Goal: Use online tool/utility: Use online tool/utility

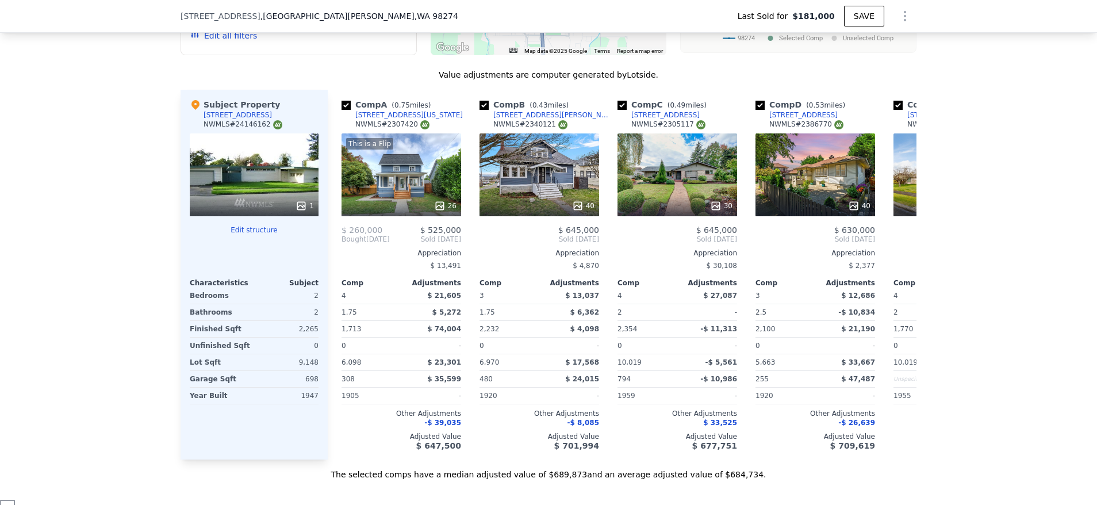
scroll to position [1124, 0]
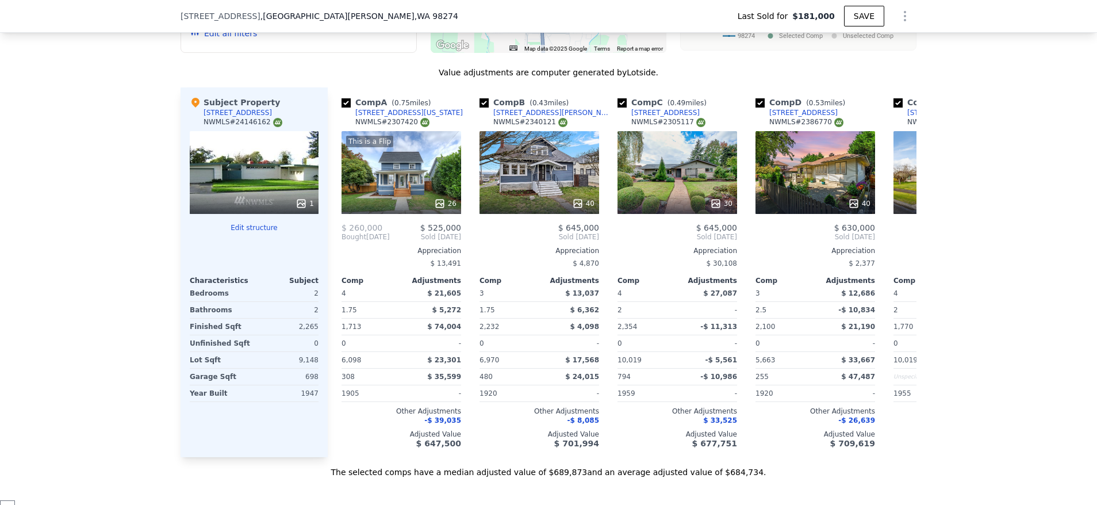
click at [311, 300] on div "2" at bounding box center [287, 293] width 62 height 16
click at [249, 232] on button "Edit structure" at bounding box center [254, 227] width 129 height 9
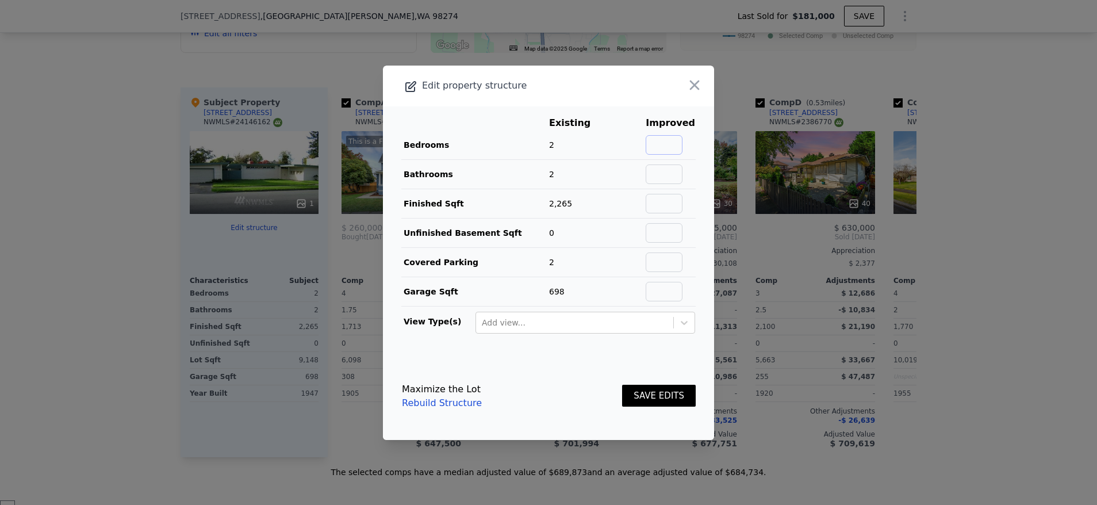
click at [666, 147] on input "text" at bounding box center [664, 145] width 37 height 20
type input "4"
click at [666, 182] on input "text" at bounding box center [664, 174] width 37 height 20
click at [667, 178] on input "text" at bounding box center [664, 174] width 37 height 20
type input "2"
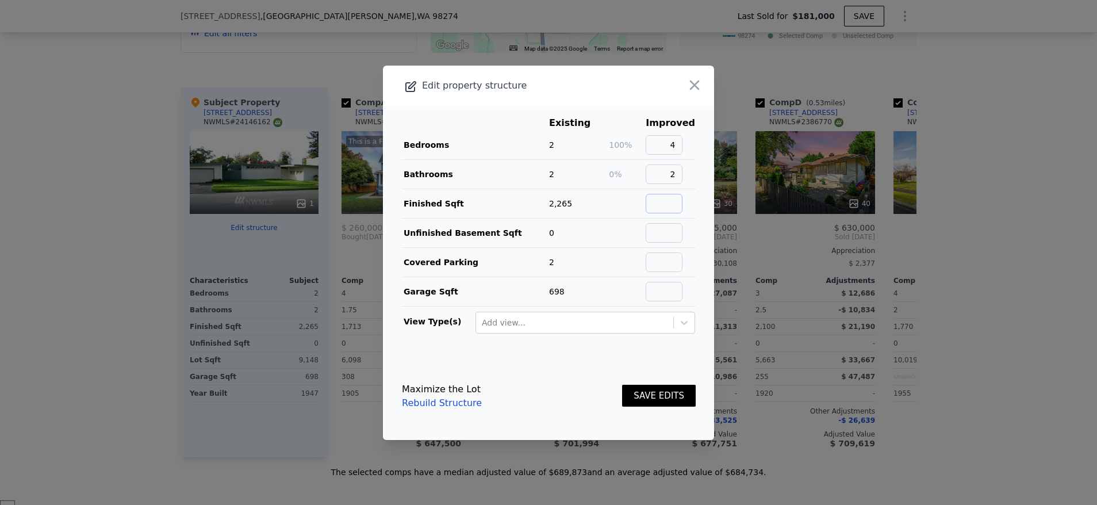
click at [675, 205] on input "text" at bounding box center [664, 204] width 37 height 20
type input "1900"
click at [648, 238] on input "text" at bounding box center [664, 233] width 37 height 20
click at [660, 258] on input "text" at bounding box center [664, 262] width 37 height 20
type input "698"
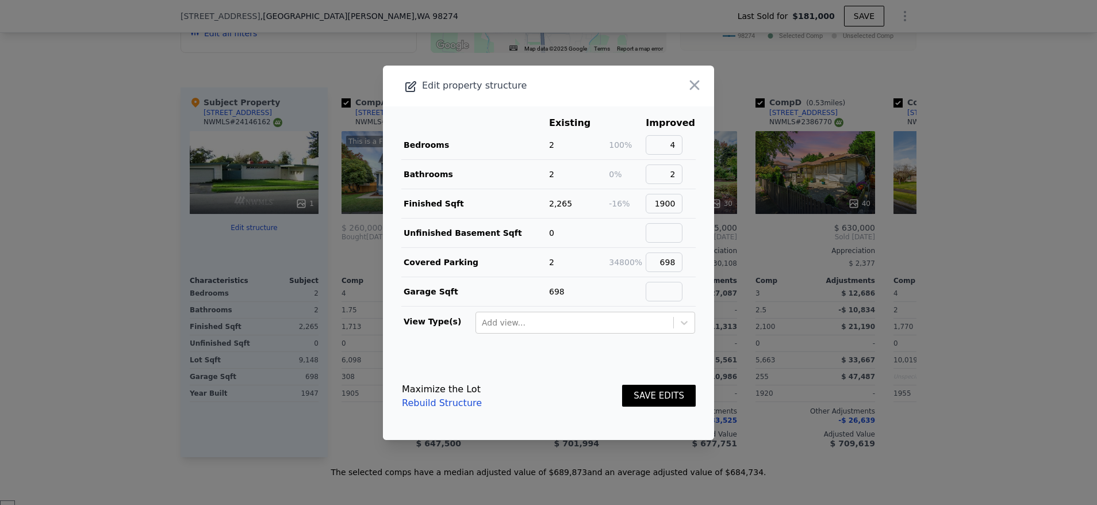
click at [690, 268] on main "Existing Improved Bedrooms 2 100% 4 Bathrooms 2 0% 2 Finished Sqft 2,265 -16% 1…" at bounding box center [548, 229] width 331 height 246
click at [676, 269] on input "698" at bounding box center [664, 262] width 37 height 20
type textarea "698"
click at [676, 269] on input "698" at bounding box center [664, 262] width 37 height 20
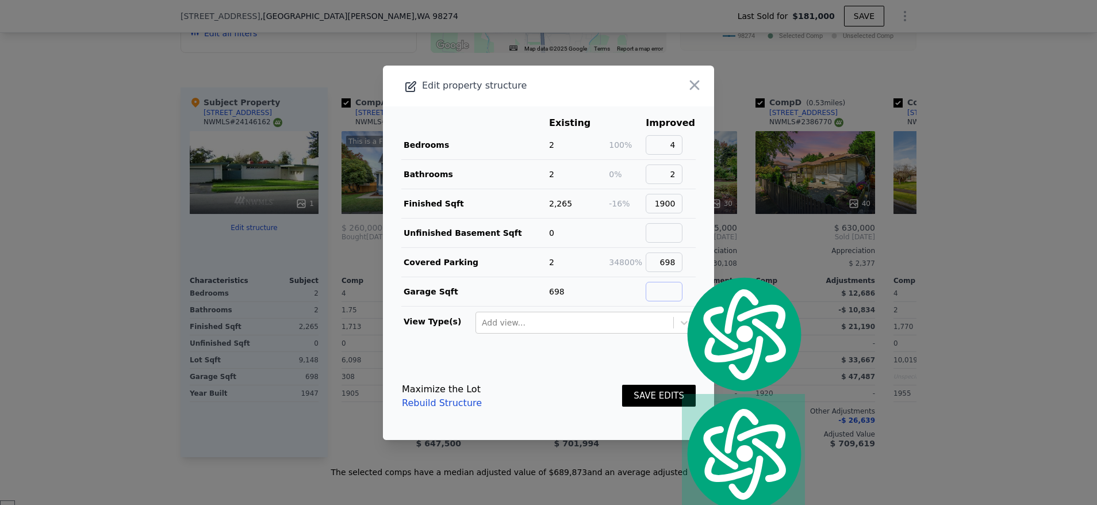
click at [675, 286] on input "text" at bounding box center [664, 292] width 37 height 20
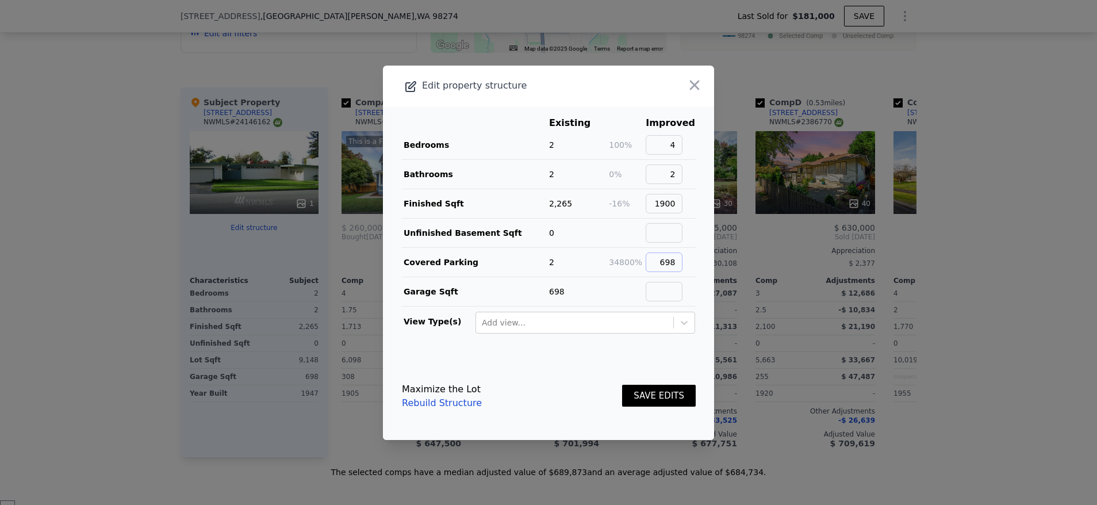
click at [660, 256] on input "698" at bounding box center [664, 262] width 37 height 20
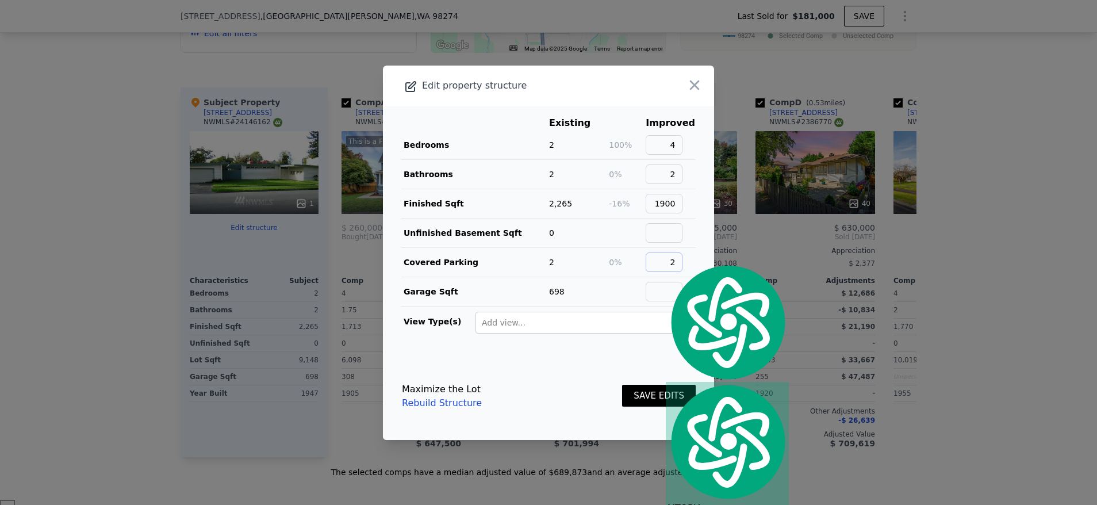
type input "2"
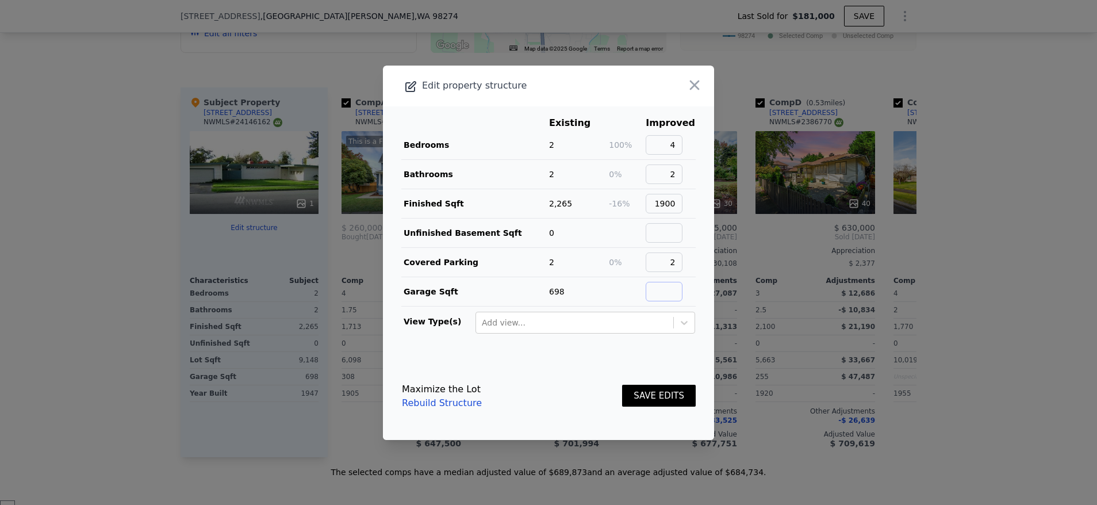
click at [660, 282] on input "text" at bounding box center [664, 292] width 37 height 20
type input "1206"
click at [603, 353] on footer "Maximize the Lot Rebuild Structure SAVE EDITS" at bounding box center [548, 396] width 331 height 87
click at [649, 397] on button "SAVE EDITS" at bounding box center [659, 396] width 74 height 22
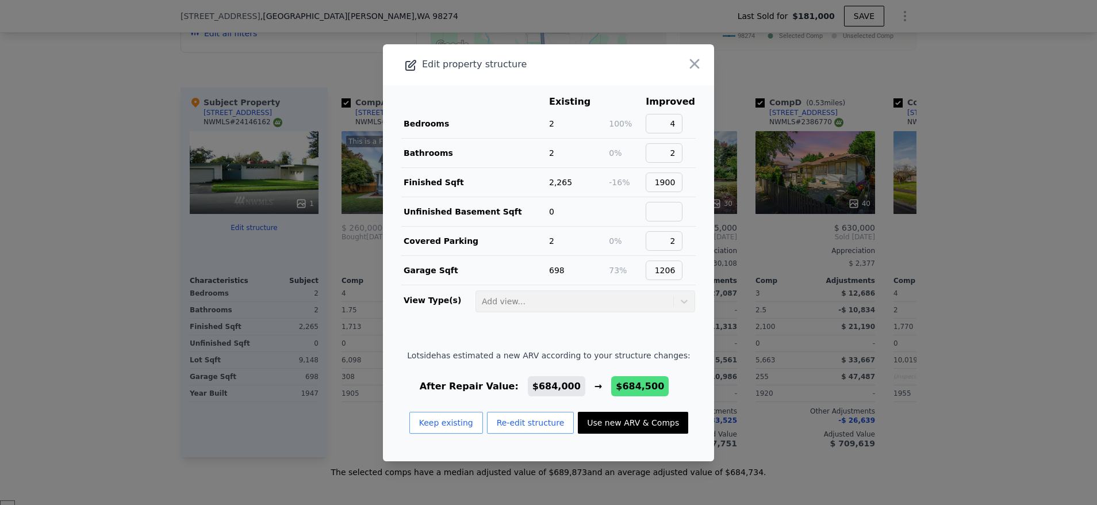
click at [627, 425] on button "Use new ARV & Comps" at bounding box center [633, 423] width 110 height 22
type input "4"
type input "2.25"
type input "1380"
type input "2354"
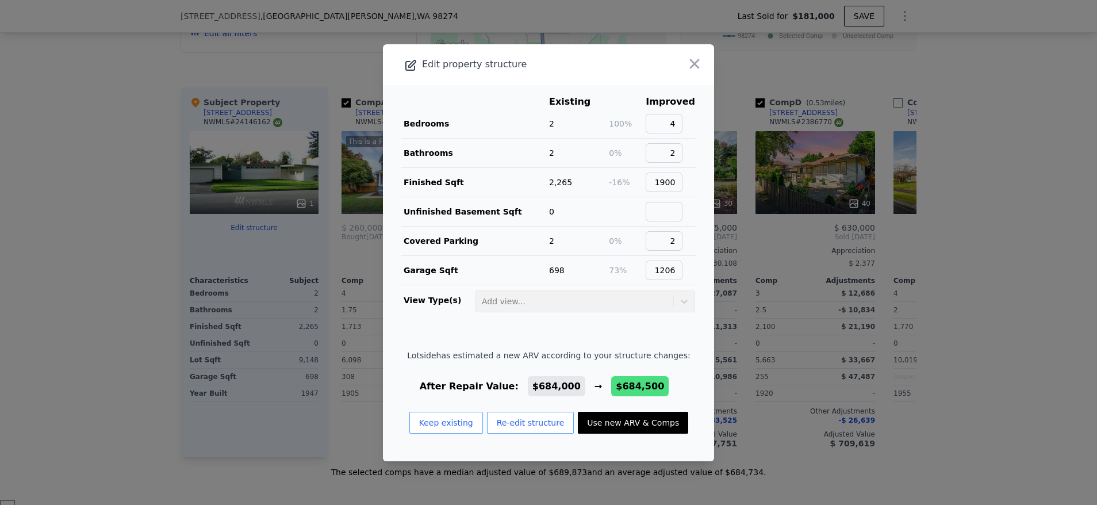
type input "5192"
type input "10019"
checkbox input "false"
type input "$ 684,500"
type input "$ 437,868"
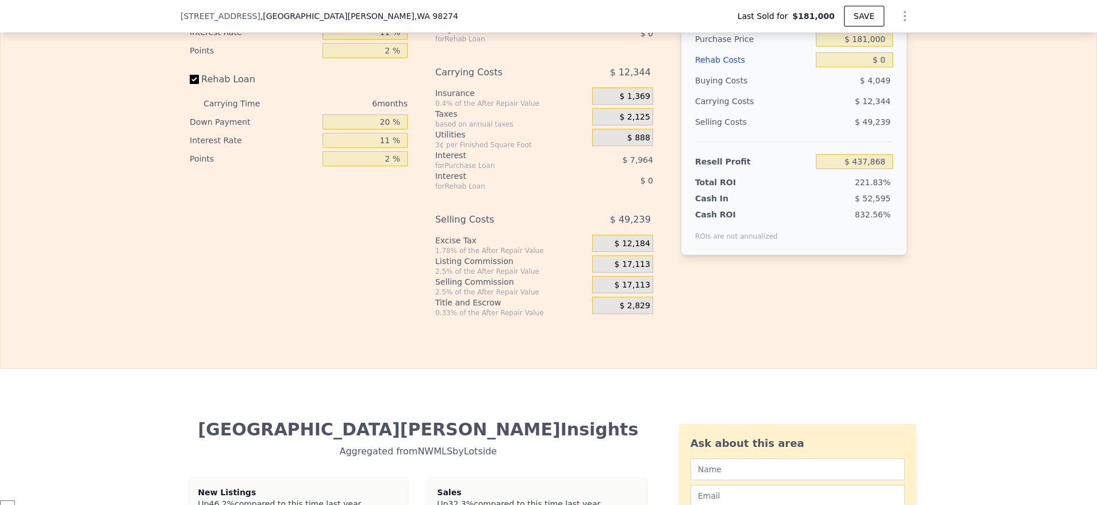
scroll to position [1662, 0]
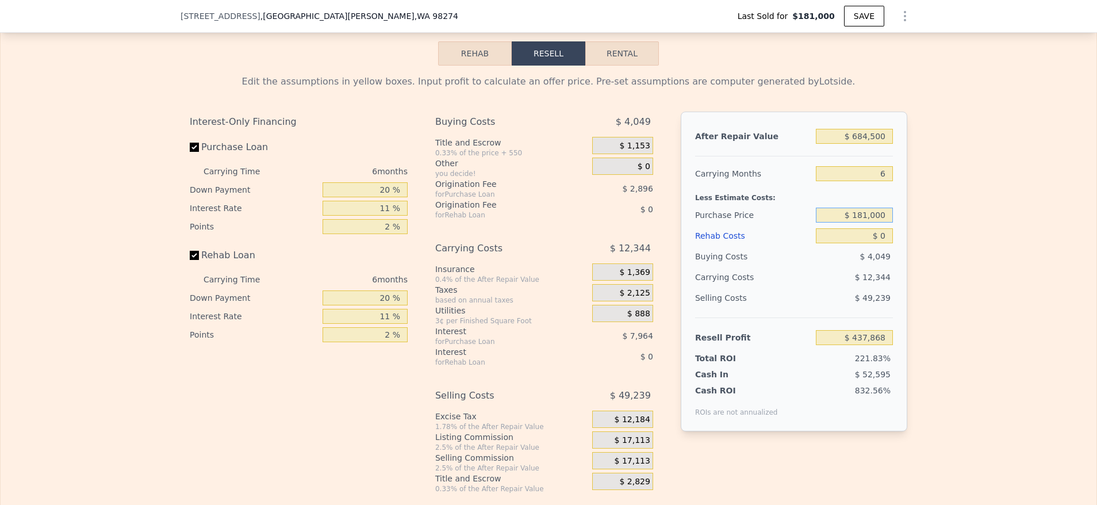
click at [872, 223] on input "$ 181,000" at bounding box center [854, 215] width 77 height 15
type input "$ 380,000"
click at [875, 243] on input "$ 0" at bounding box center [854, 235] width 77 height 15
type input "$ 226,262"
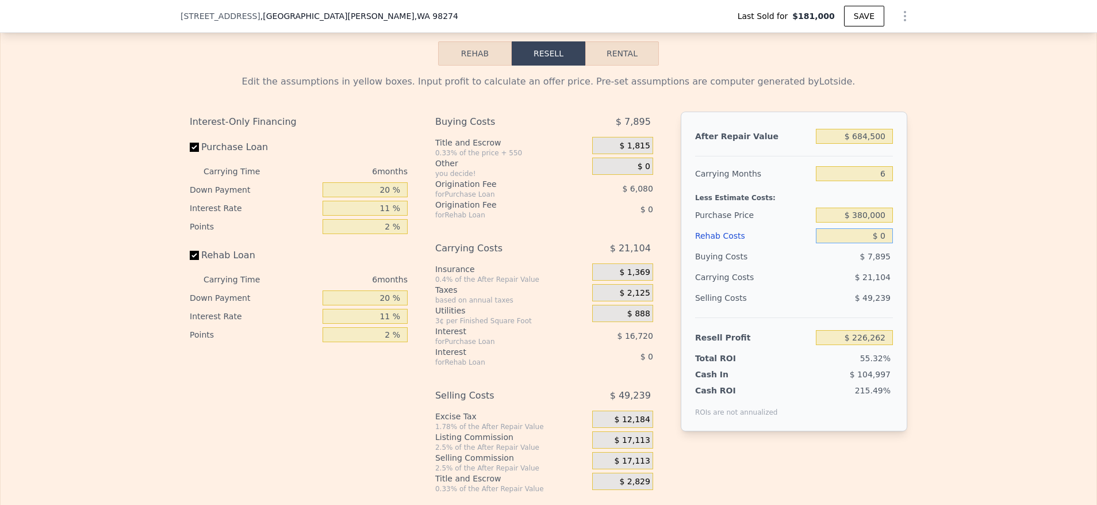
click at [882, 243] on input "$ 0" at bounding box center [854, 235] width 77 height 15
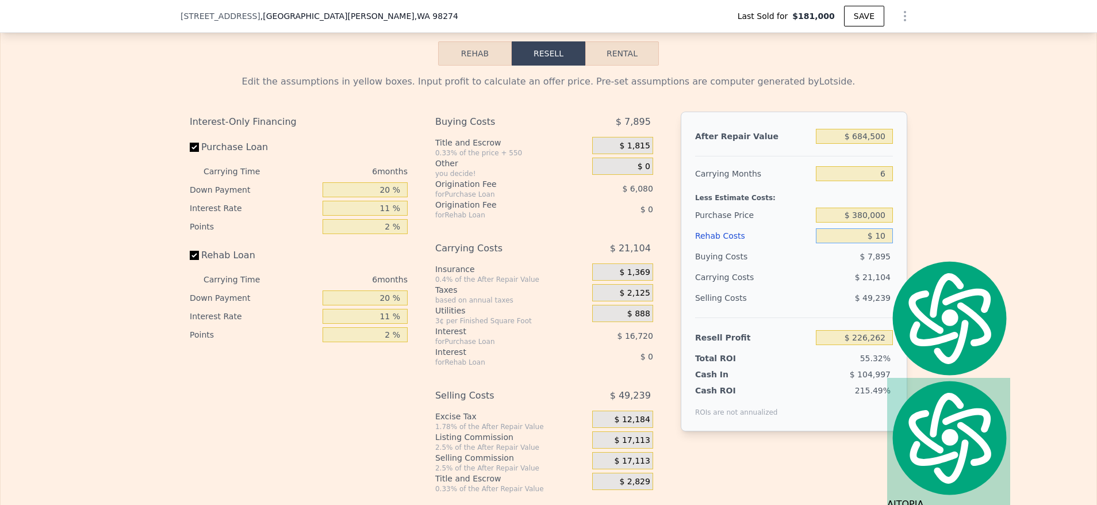
type input "$ 100"
type input "$ 226,154"
type input "$ 1,000"
type input "$ 225,204"
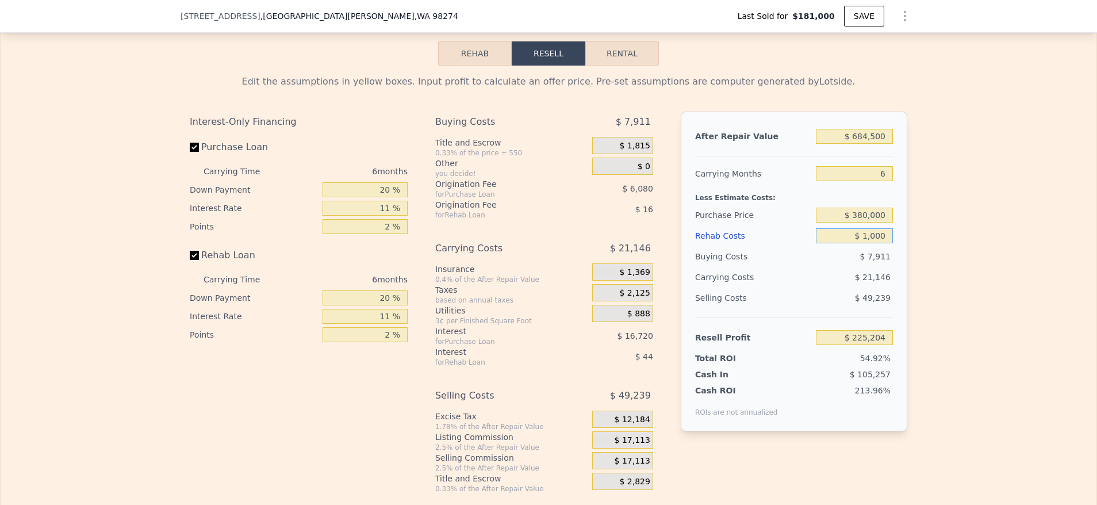
type input "$ 10,000"
type input "$ 215,664"
type input "$ 100,000"
type input "$ 120,264"
type input "$ 100,000"
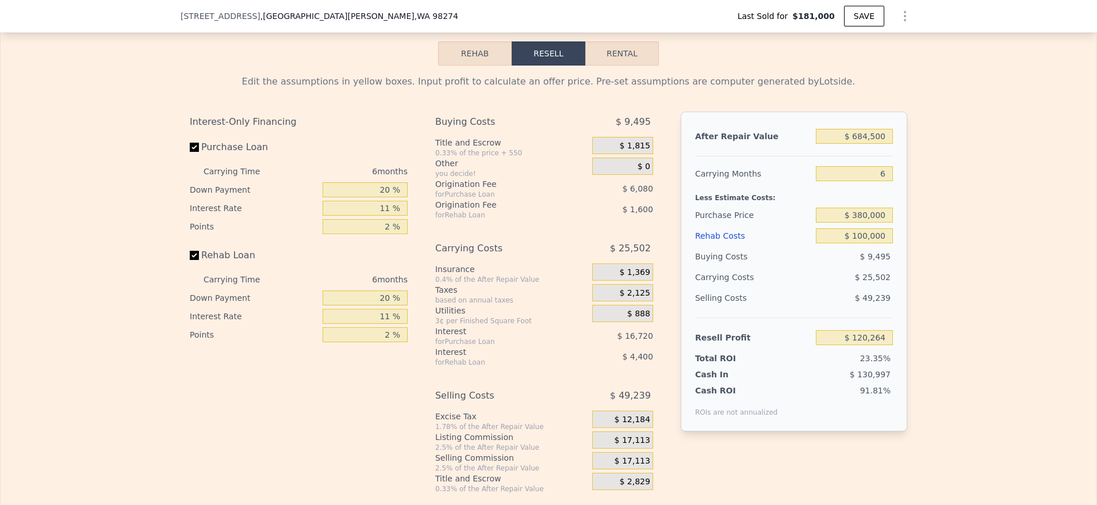
click at [920, 279] on div "Edit the assumptions in yellow boxes. Input profit to calculate an offer price.…" at bounding box center [549, 280] width 1096 height 428
click at [867, 144] on input "$ 684,500" at bounding box center [854, 136] width 77 height 15
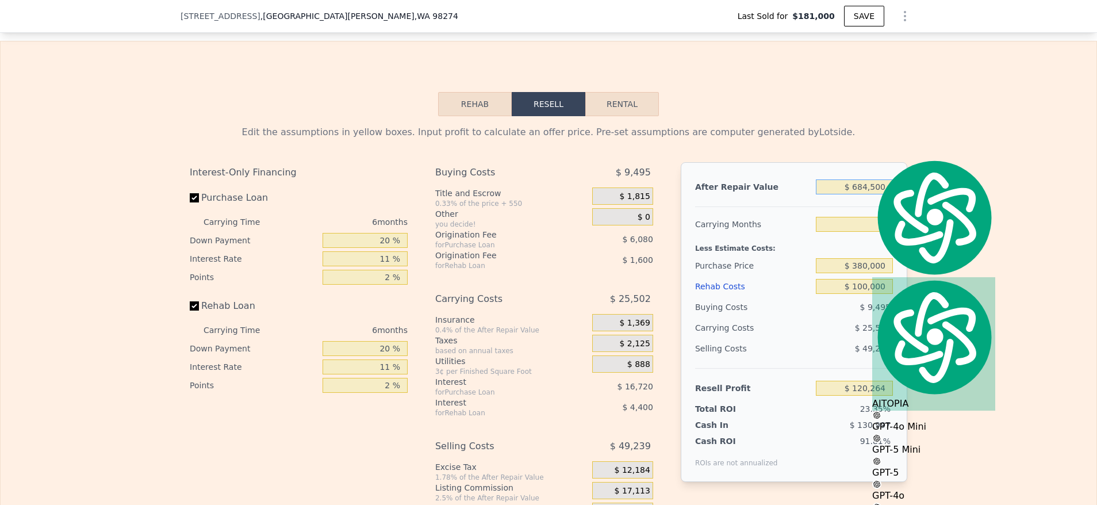
scroll to position [1595, 0]
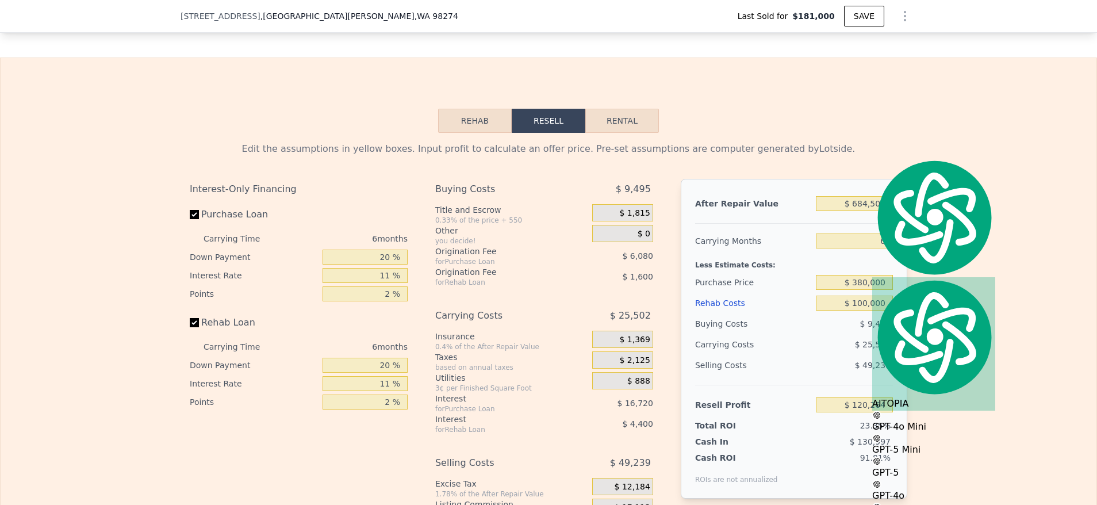
click at [951, 288] on div "Edit the assumptions in yellow boxes. Input profit to calculate an offer price.…" at bounding box center [549, 347] width 1096 height 428
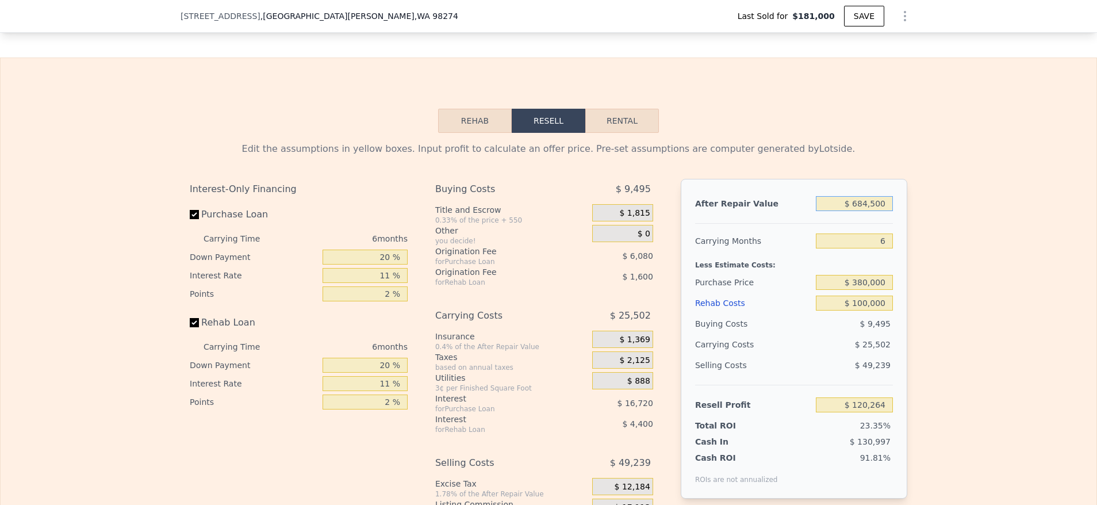
click at [857, 211] on input "$ 684,500" at bounding box center [854, 203] width 77 height 15
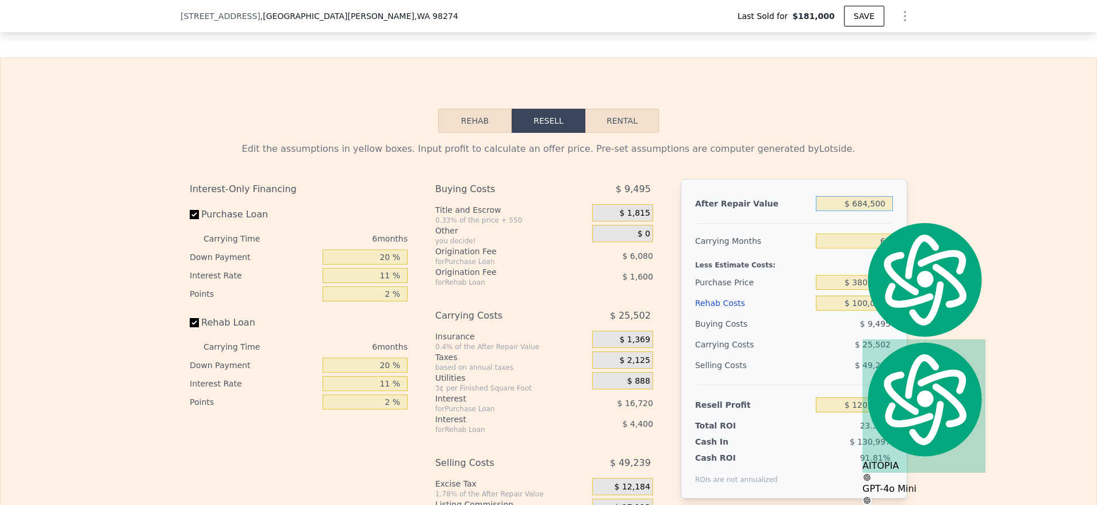
click at [857, 211] on input "$ 684,500" at bounding box center [854, 203] width 77 height 15
type input "$ 675"
type input "-$ 513,552"
type input "$ 675,000"
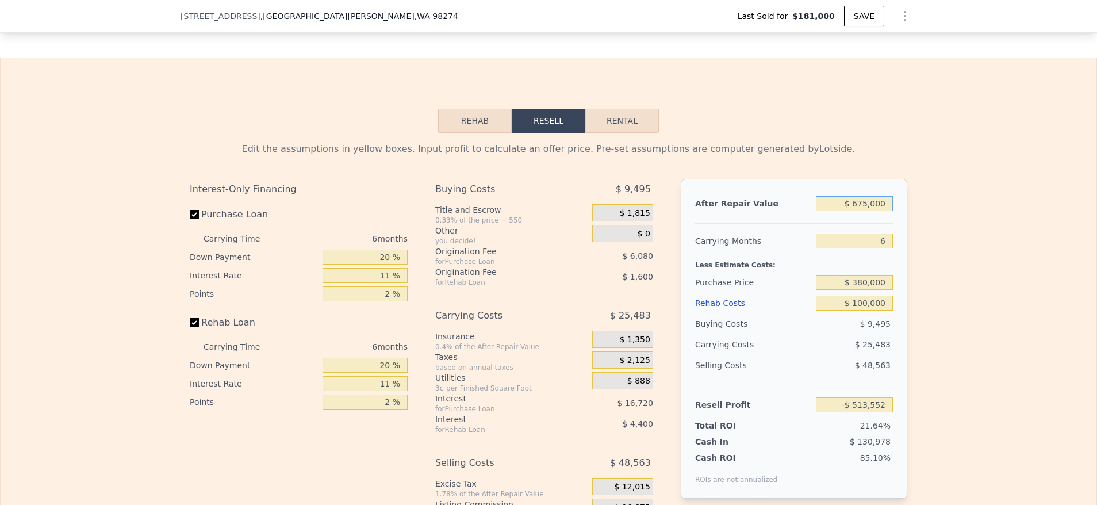
type input "$ 111,459"
type input "$ 675,000"
click at [871, 248] on input "6" at bounding box center [854, 240] width 77 height 15
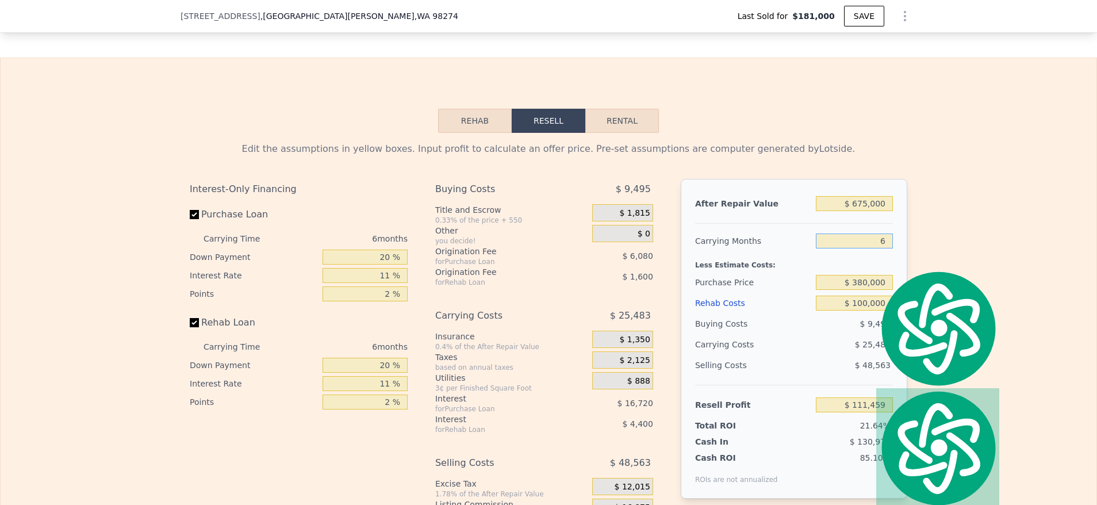
type input "3"
type input "$ 124,200"
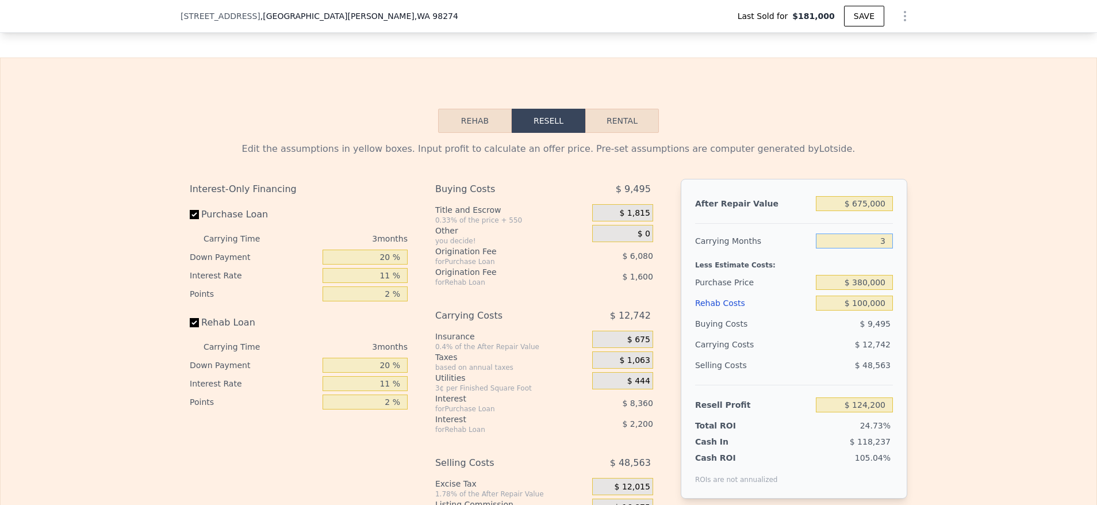
type input "3"
drag, startPoint x: 970, startPoint y: 231, endPoint x: 960, endPoint y: 237, distance: 11.2
click at [970, 231] on div "Edit the assumptions in yellow boxes. Input profit to calculate an offer price.…" at bounding box center [549, 347] width 1096 height 428
click at [372, 265] on input "20 %" at bounding box center [365, 257] width 85 height 15
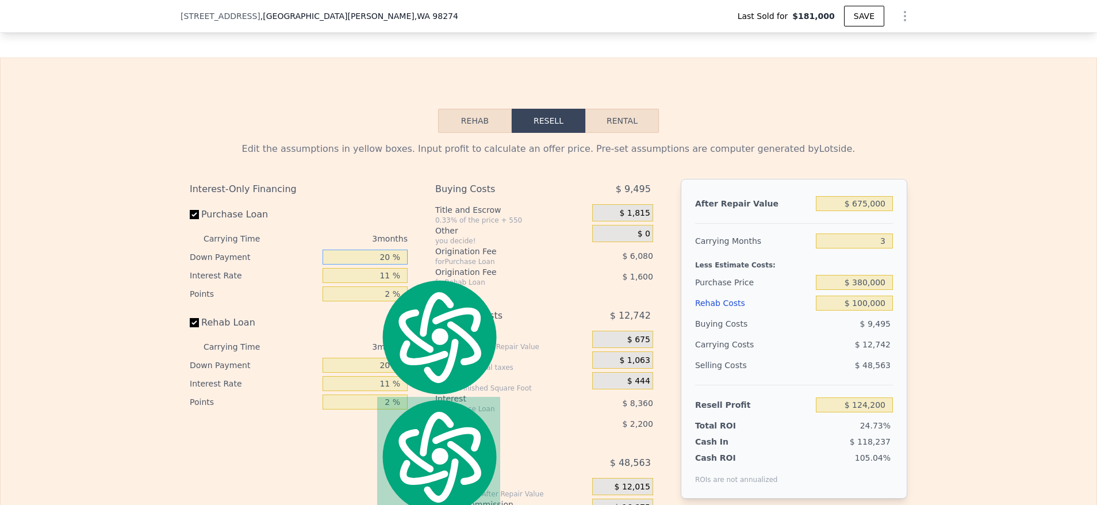
type input "1 %"
type input "$ 120,770"
type input "10 %"
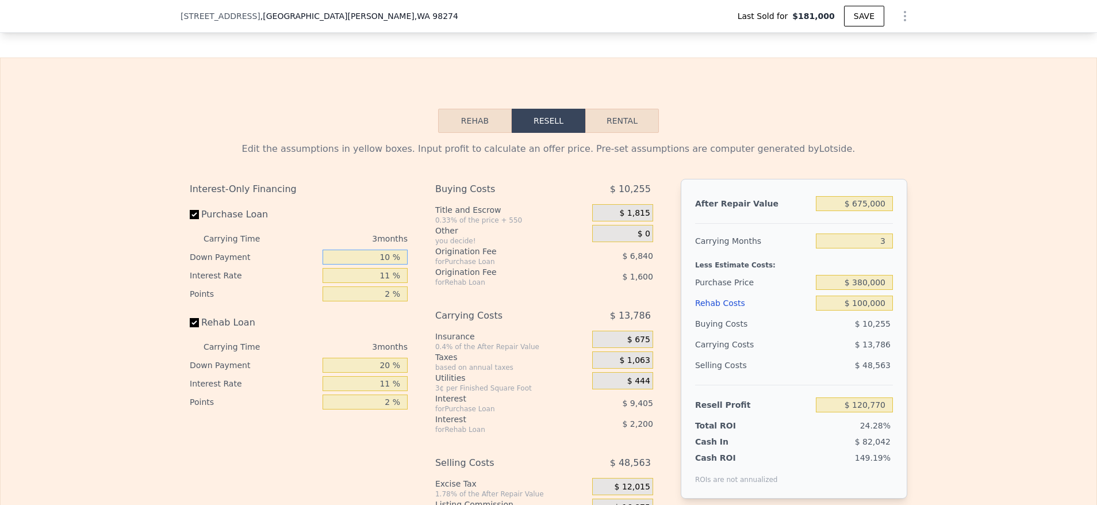
type input "$ 122,396"
type input "10 %"
click at [939, 192] on div "Edit the assumptions in yellow boxes. Input profit to calculate an offer price.…" at bounding box center [549, 347] width 1096 height 428
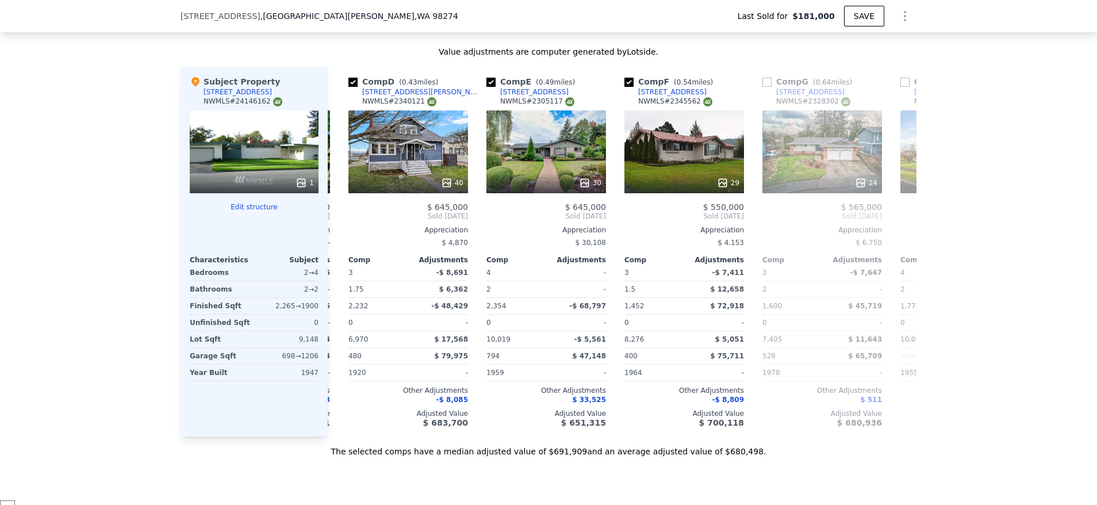
scroll to position [0, 405]
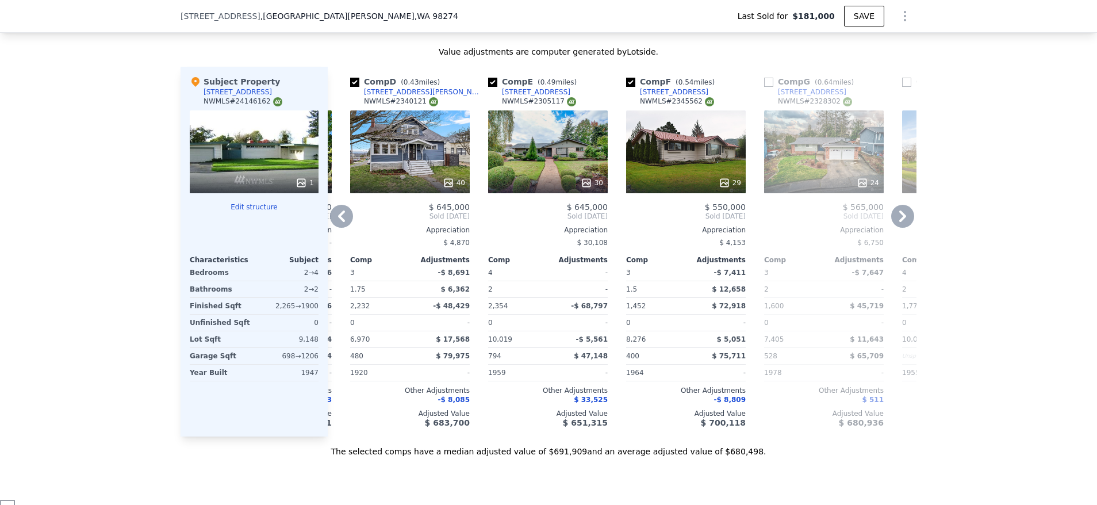
click at [649, 183] on div at bounding box center [686, 183] width 120 height 21
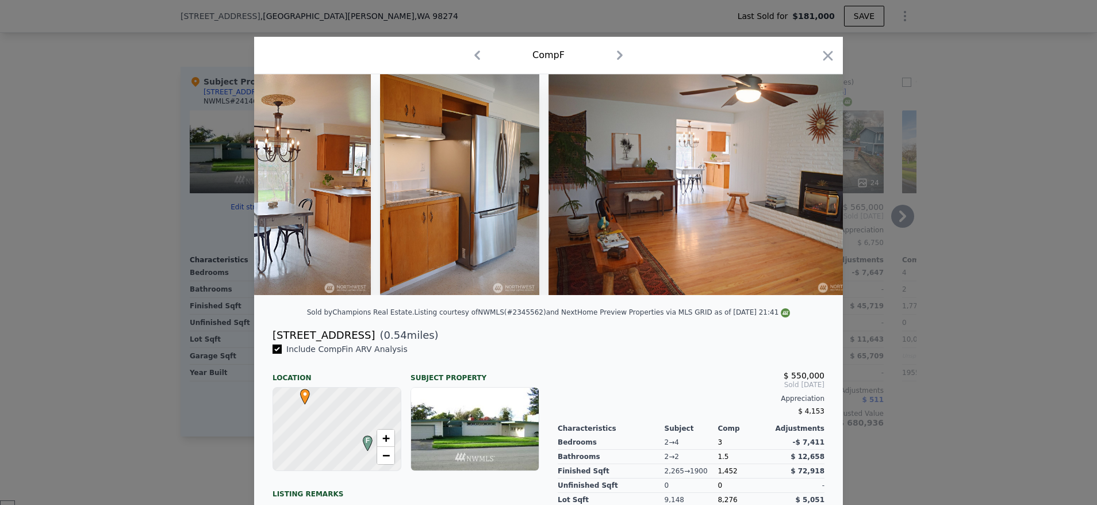
drag, startPoint x: 821, startPoint y: 55, endPoint x: 749, endPoint y: 108, distance: 89.6
click at [821, 54] on icon "button" at bounding box center [828, 56] width 16 height 16
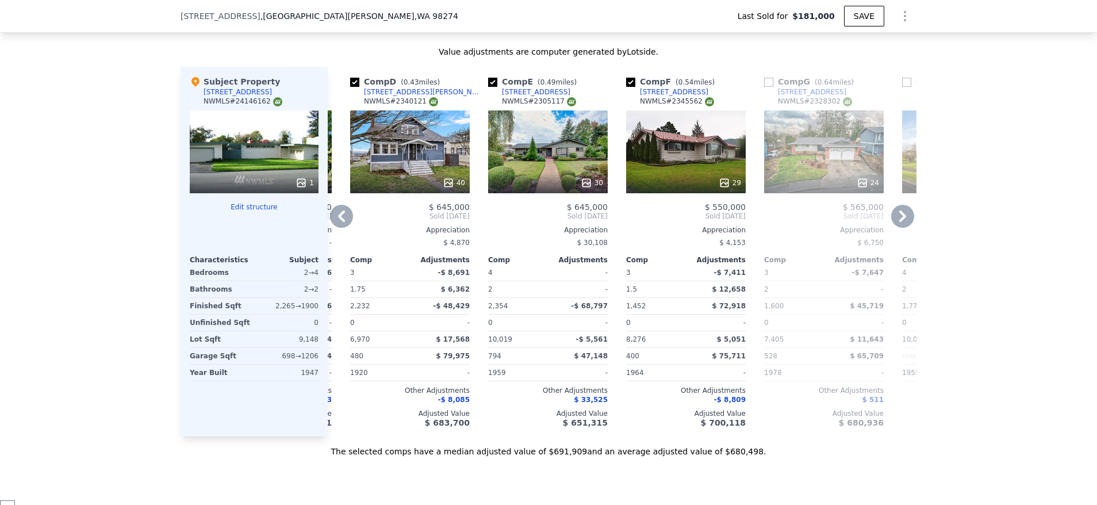
click at [564, 157] on div "30" at bounding box center [548, 151] width 120 height 83
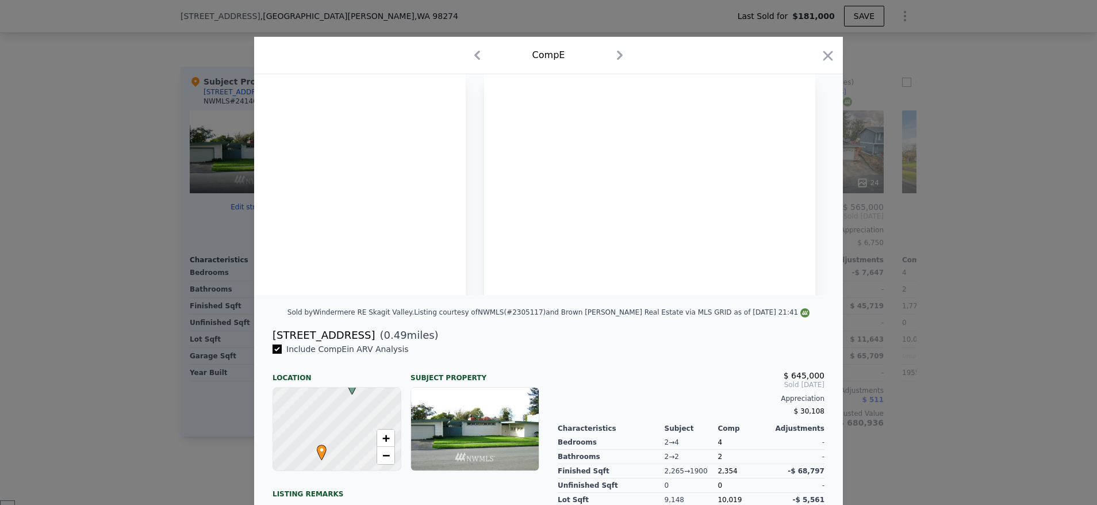
scroll to position [0, 9753]
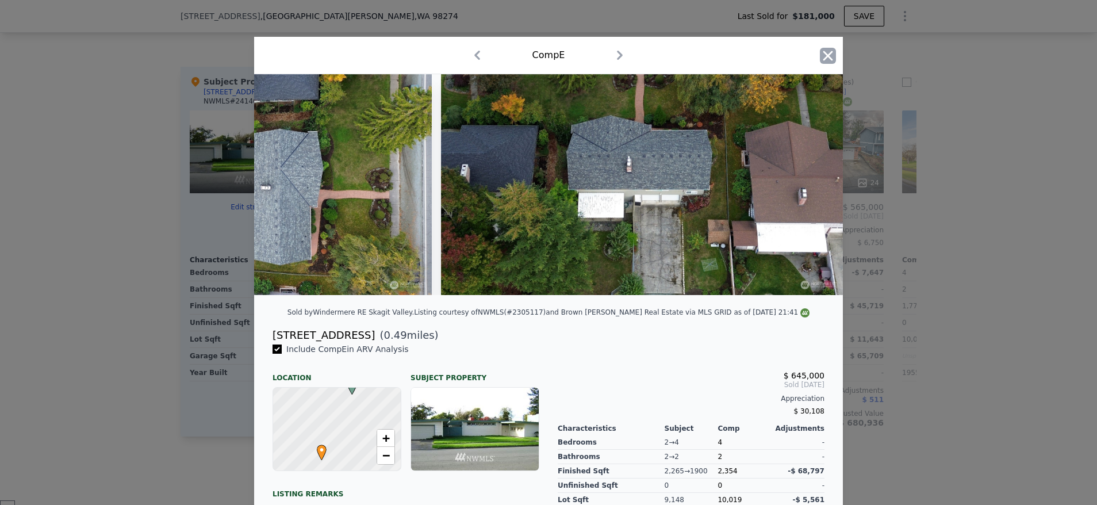
click at [824, 54] on icon "button" at bounding box center [829, 56] width 10 height 10
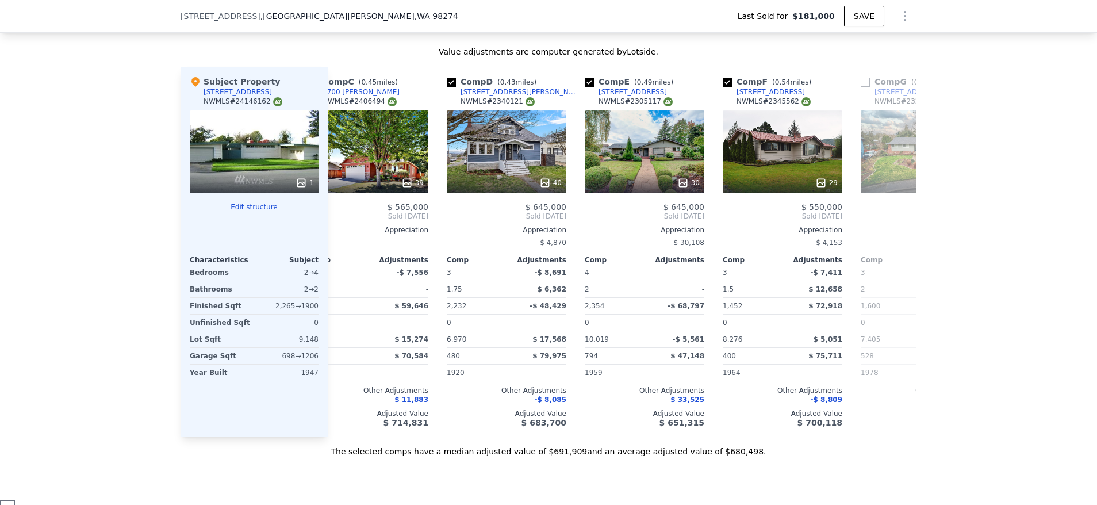
scroll to position [0, 259]
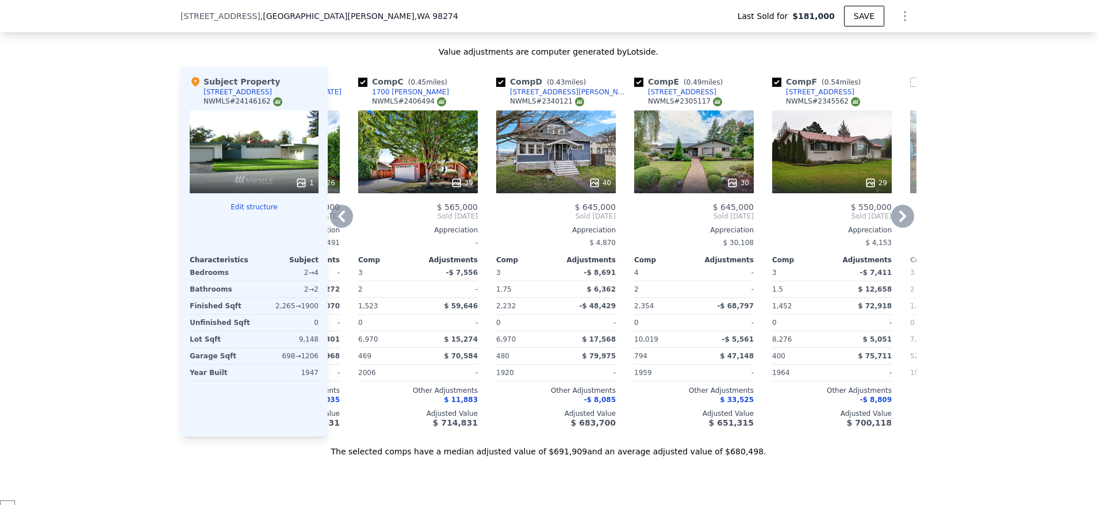
click at [543, 162] on div "40" at bounding box center [556, 151] width 120 height 83
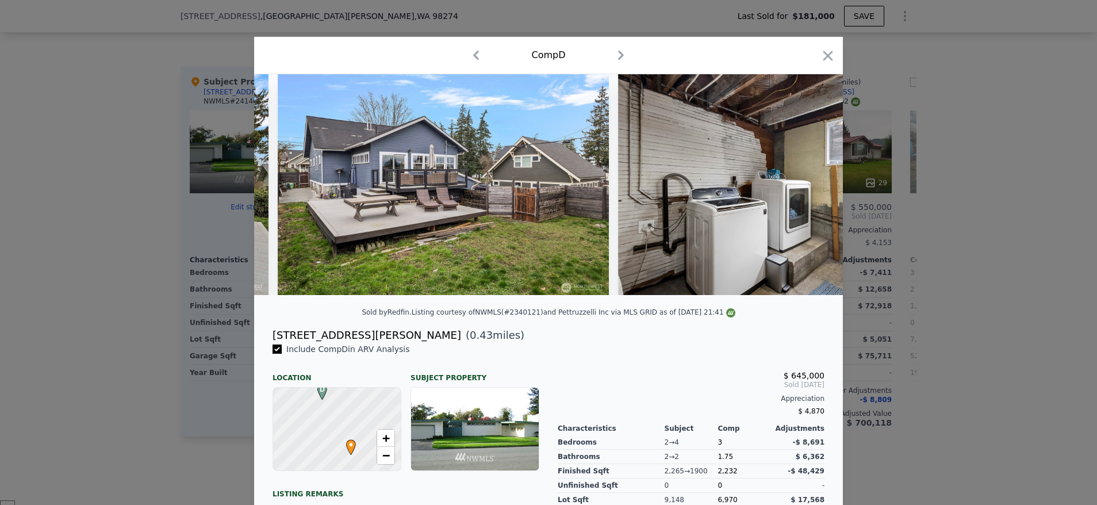
scroll to position [0, 12648]
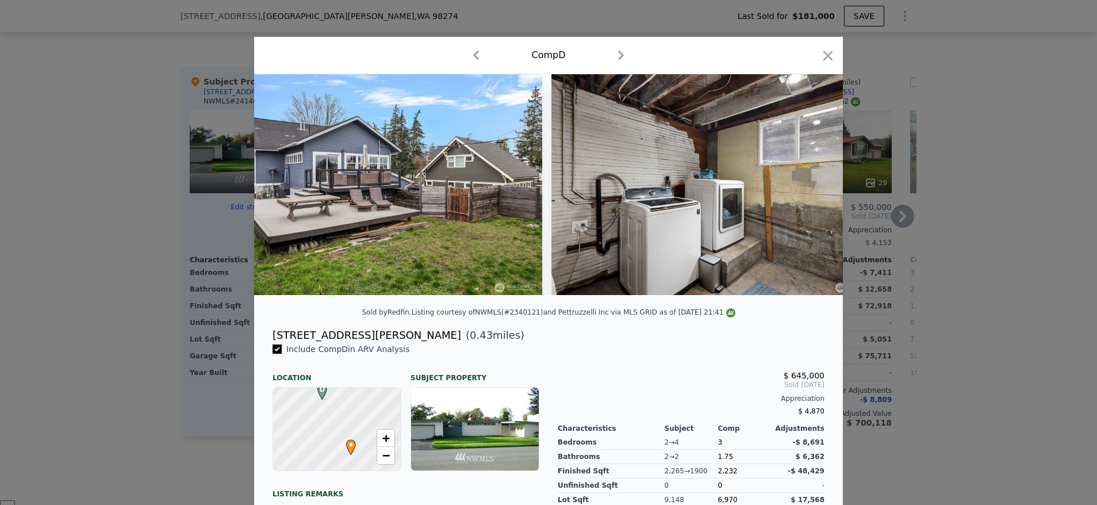
click at [828, 51] on icon "button" at bounding box center [828, 56] width 16 height 16
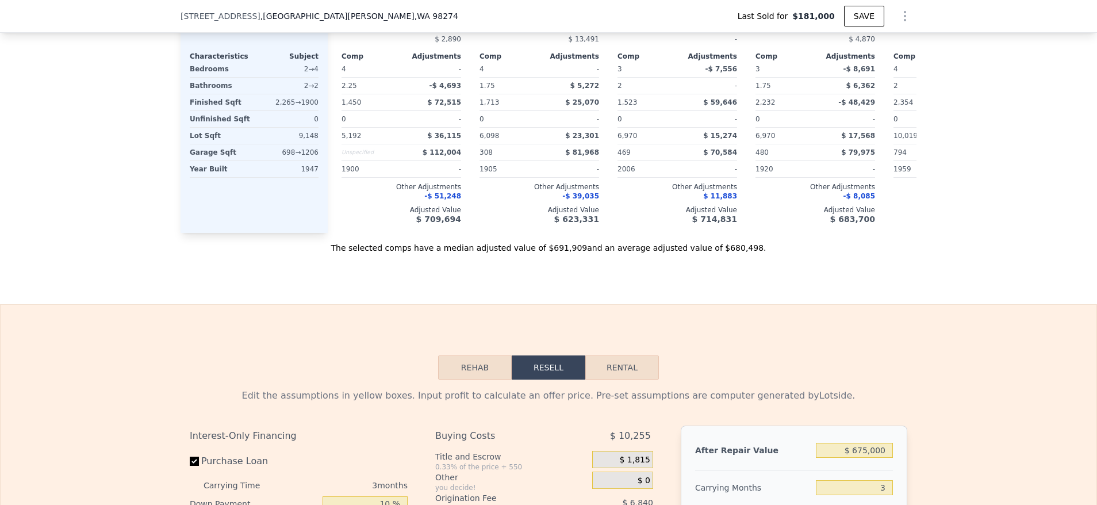
type input "5"
type input "2.75"
type input "1670"
type input "2576"
type input "5663"
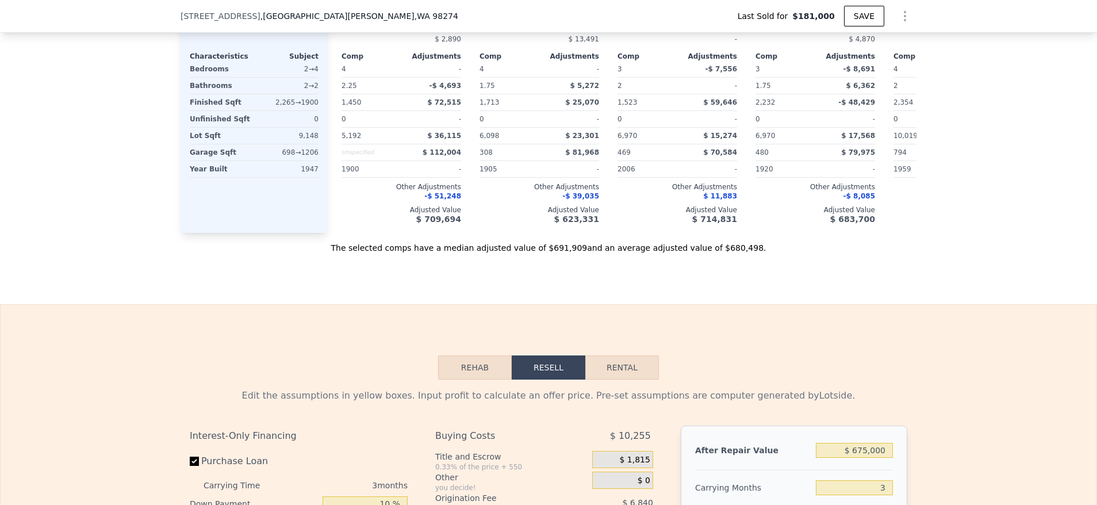
type input "12632"
checkbox input "true"
type input "$ 684,000"
type input "6"
type input "$ 0"
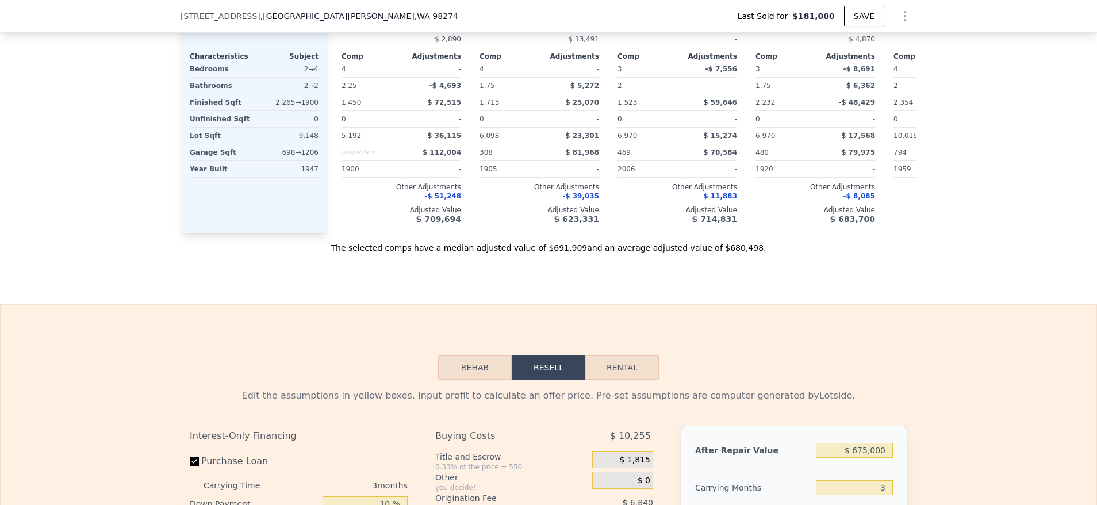
type input "$ 437,405"
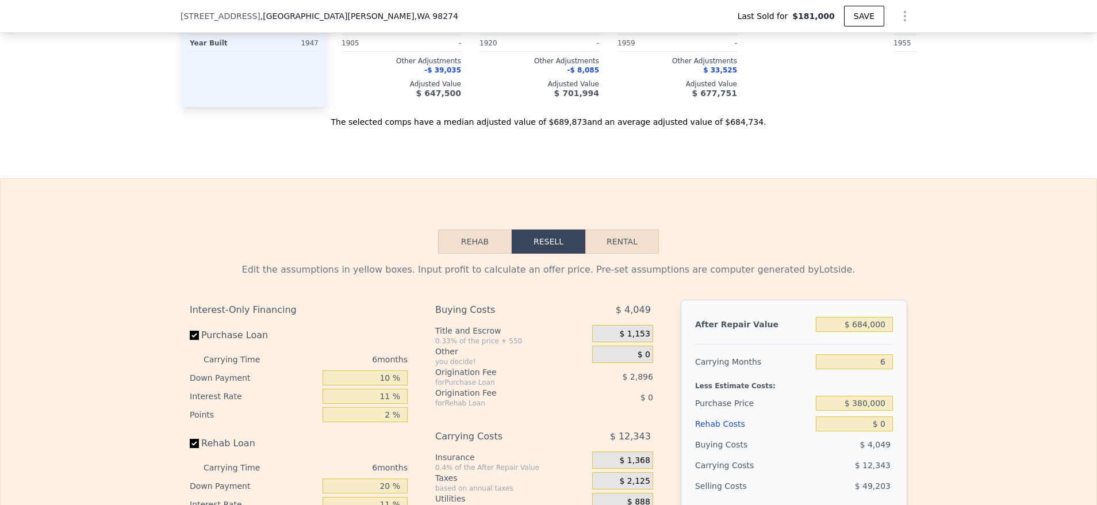
scroll to position [1477, 0]
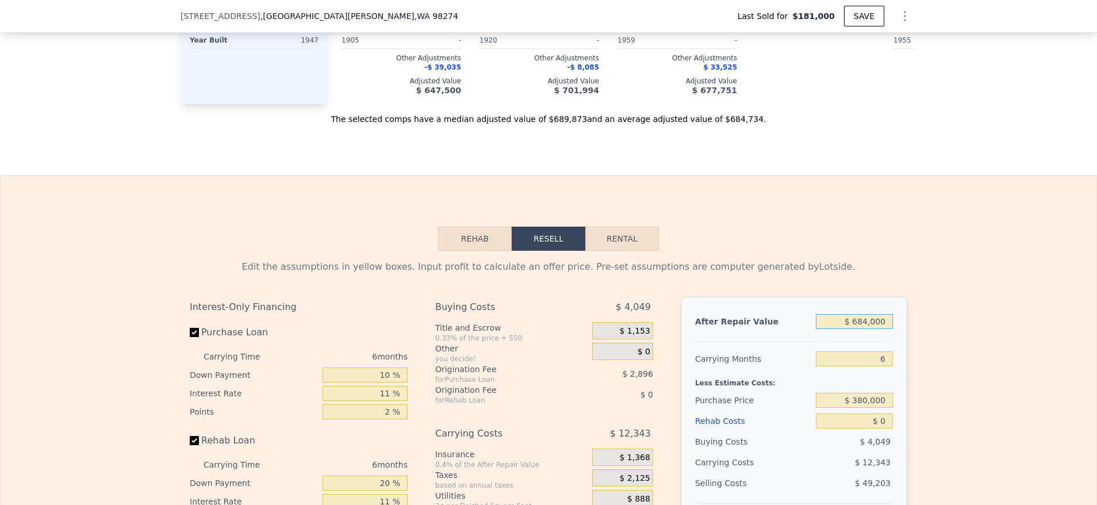
click at [876, 329] on input "$ 684,000" at bounding box center [854, 321] width 77 height 15
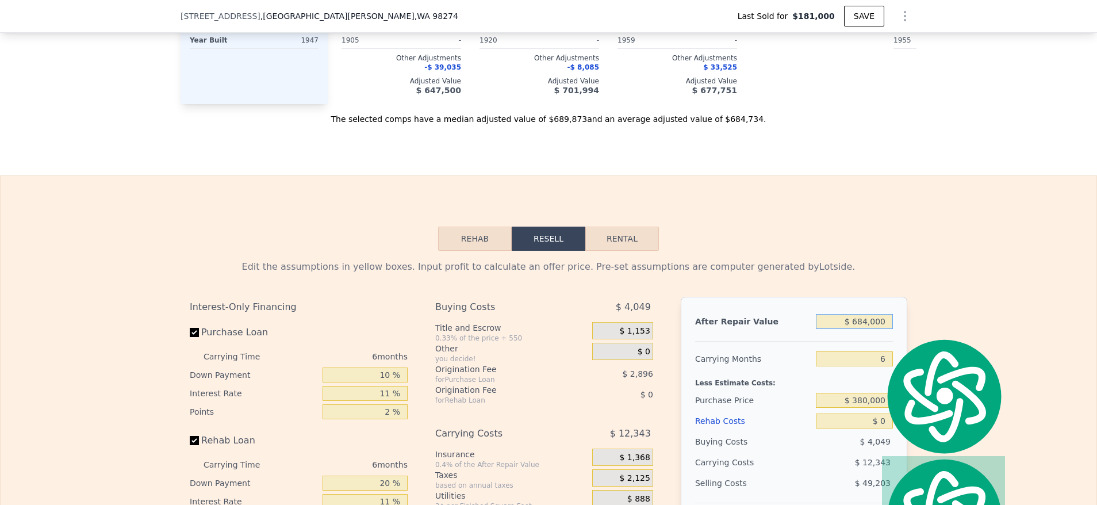
click at [874, 329] on input "$ 684,000" at bounding box center [854, 321] width 77 height 15
click at [872, 329] on input "$ 684,000" at bounding box center [854, 321] width 77 height 15
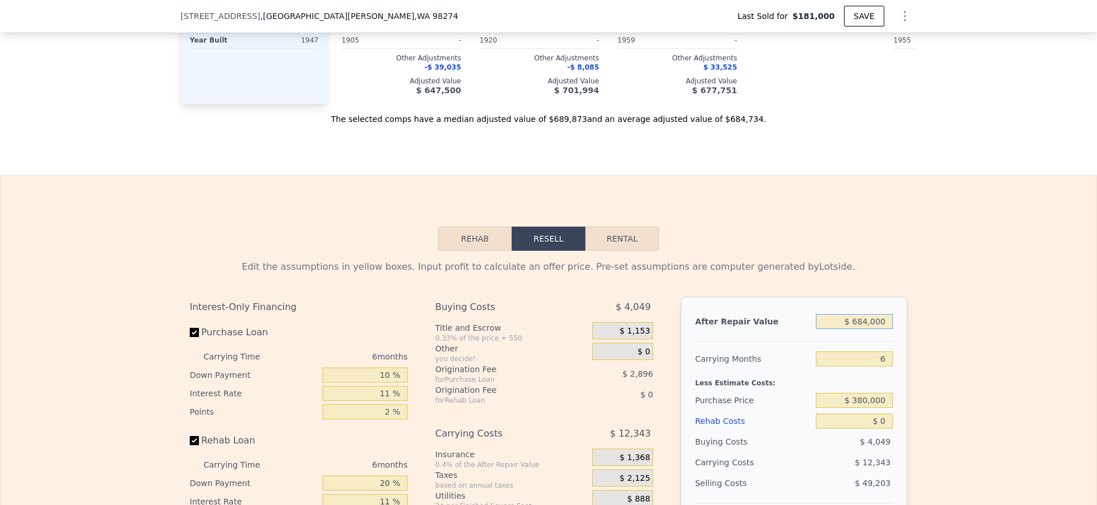
click at [872, 329] on input "$ 684,000" at bounding box center [854, 321] width 77 height 15
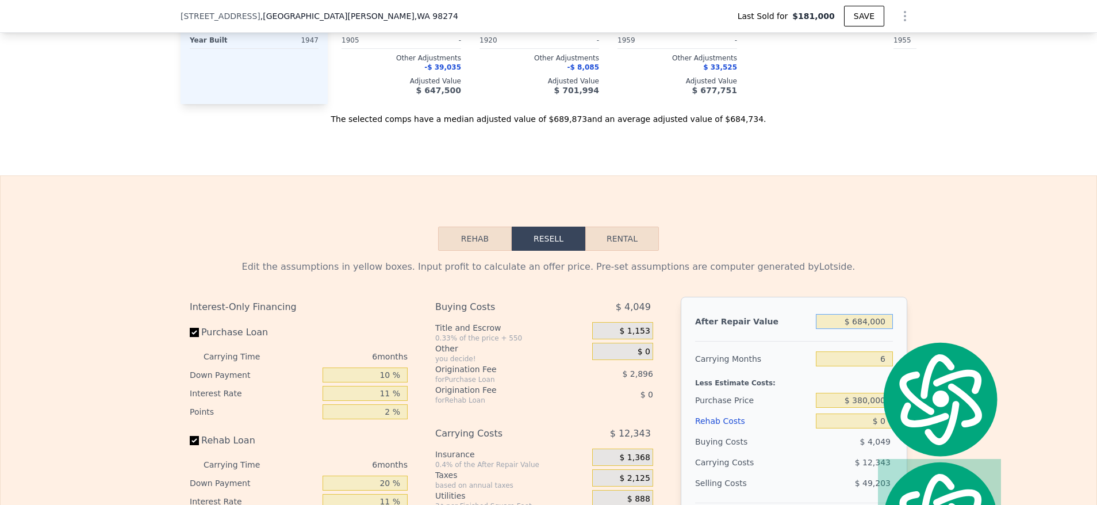
click at [872, 329] on input "$ 684,000" at bounding box center [854, 321] width 77 height 15
type input "$ 65"
type input "-$ 196,514"
type input "$ 650,000"
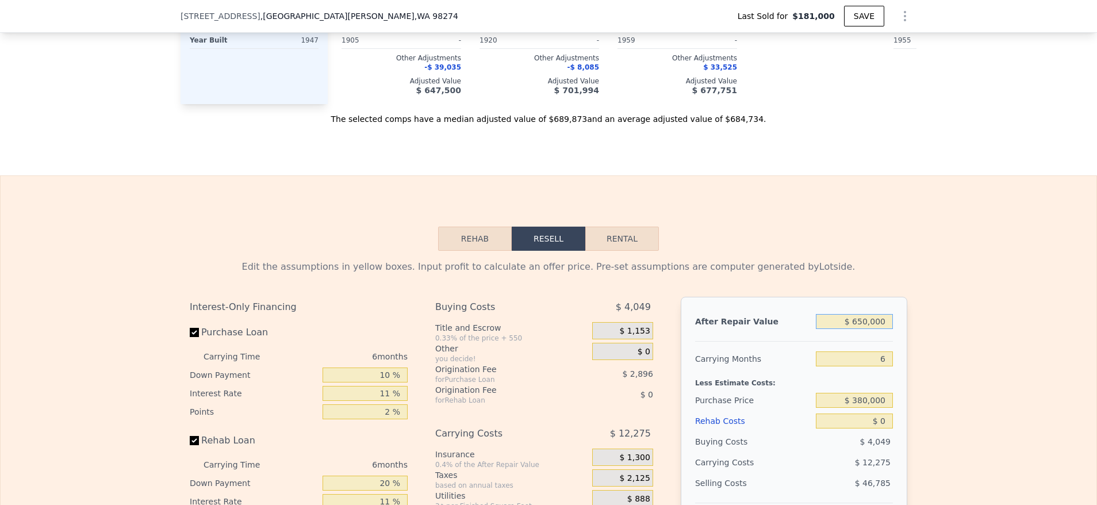
type input "$ 405,891"
type input "$ 650,000"
click at [859, 366] on div "6" at bounding box center [854, 359] width 77 height 21
click at [861, 366] on input "6" at bounding box center [854, 358] width 77 height 15
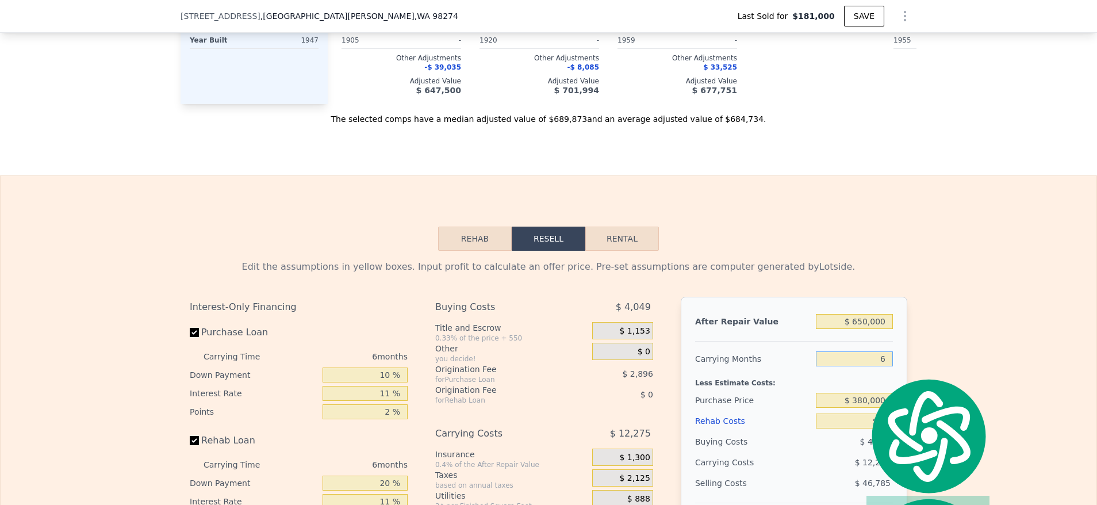
type input "3"
type input "$ 412,028"
type input "3"
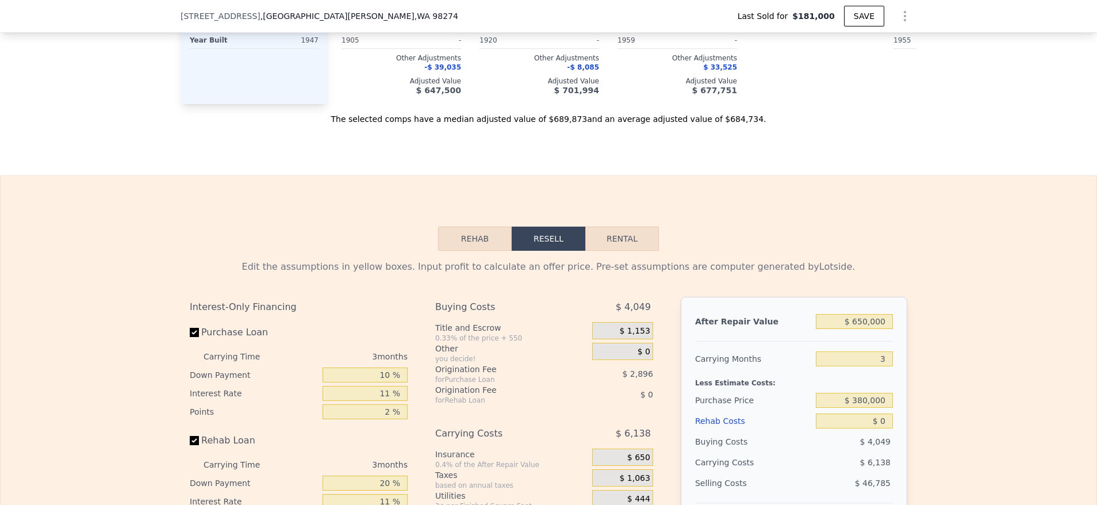
click at [885, 328] on div "$ 650,000" at bounding box center [854, 321] width 77 height 21
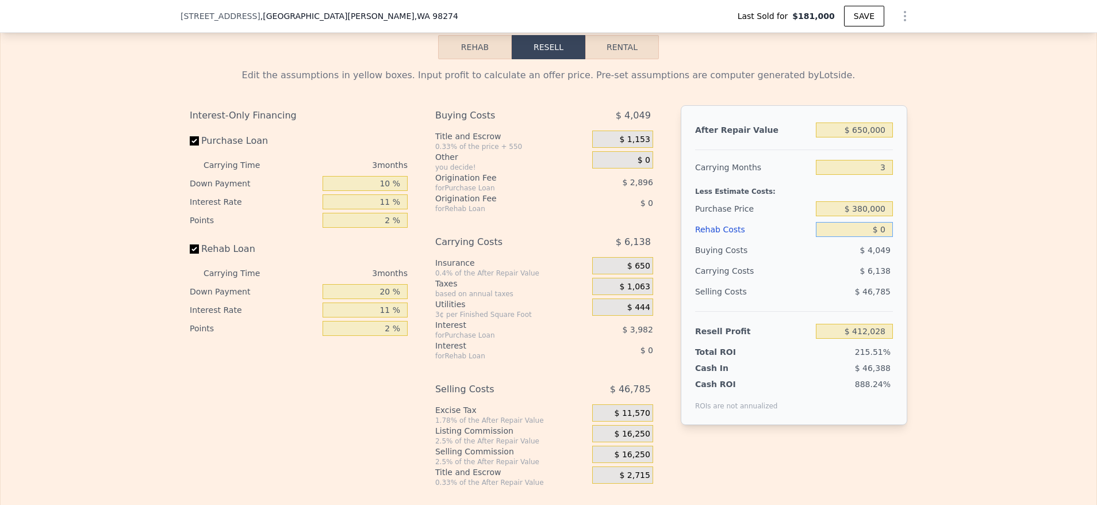
click at [845, 237] on input "$ 0" at bounding box center [854, 229] width 77 height 15
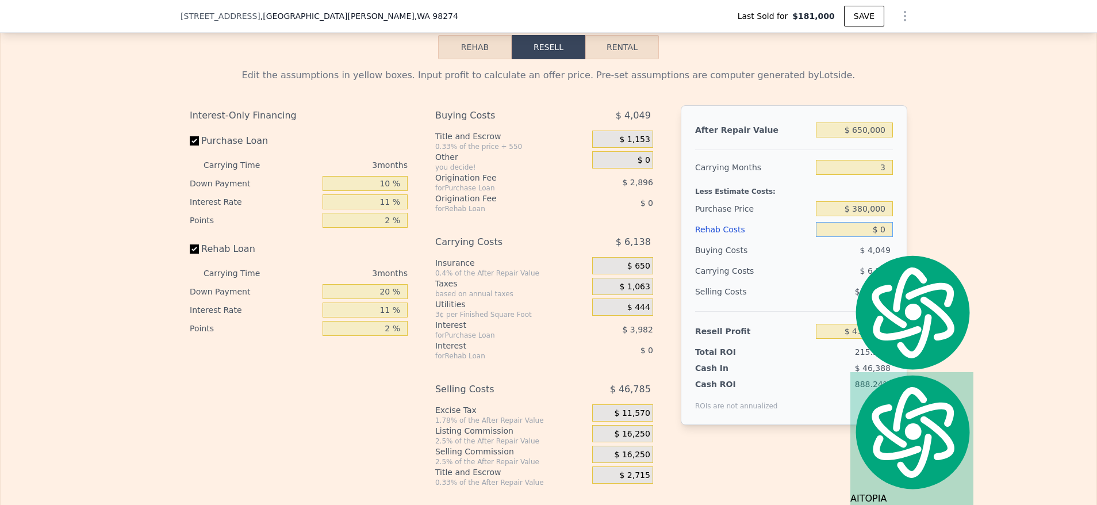
type input "$ 1"
type input "$ 412,027"
type input "$ 12"
type input "$ 412,016"
type input "$ 120"
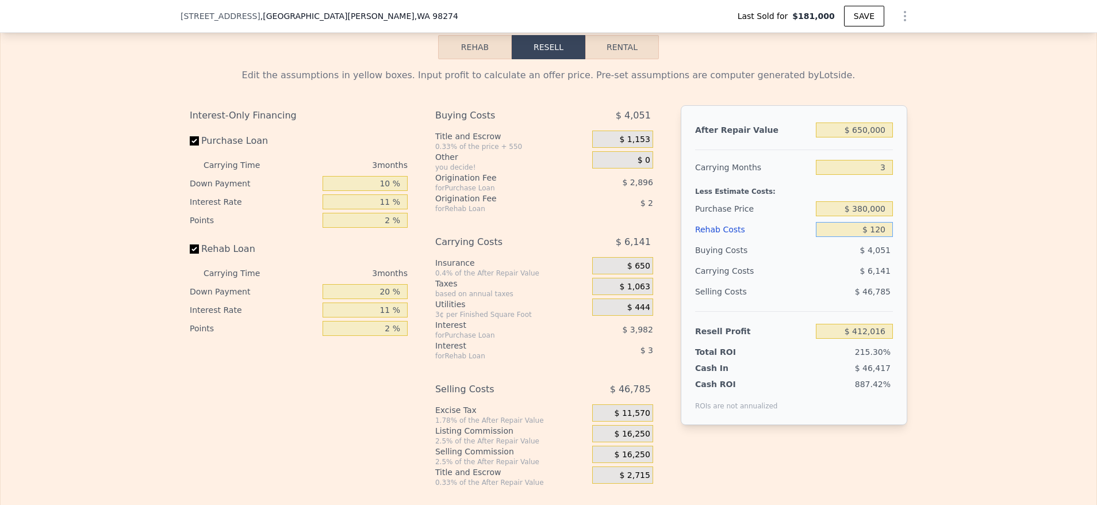
type input "$ 411,903"
type input "$ 1,200"
type input "$ 410,782"
type input "$ 12,000"
type input "$ 399,572"
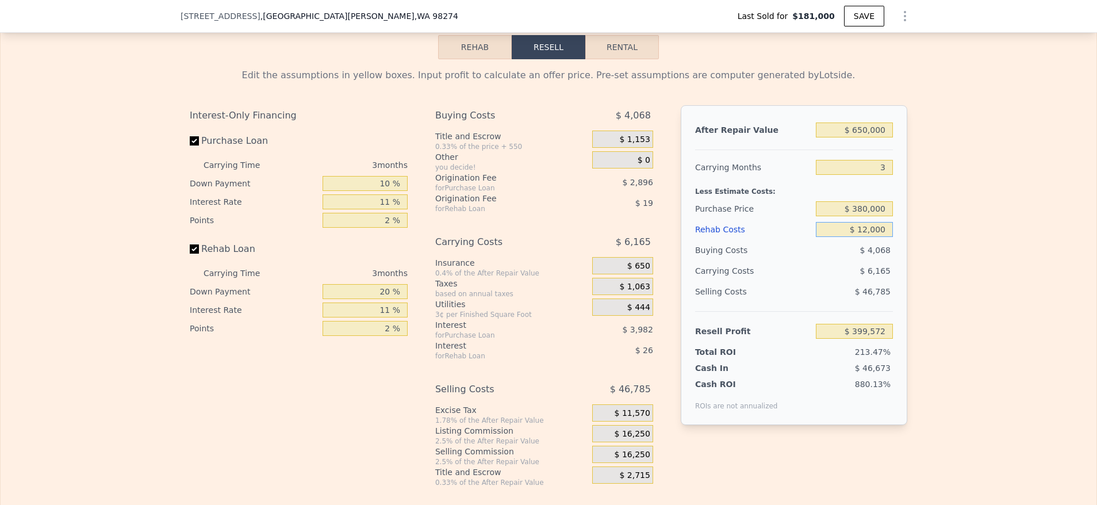
type input "$ 120,000"
type input "$ 287,468"
type input "$ 120,000"
click at [1010, 206] on div "Edit the assumptions in yellow boxes. Input profit to calculate an offer price.…" at bounding box center [549, 273] width 1096 height 428
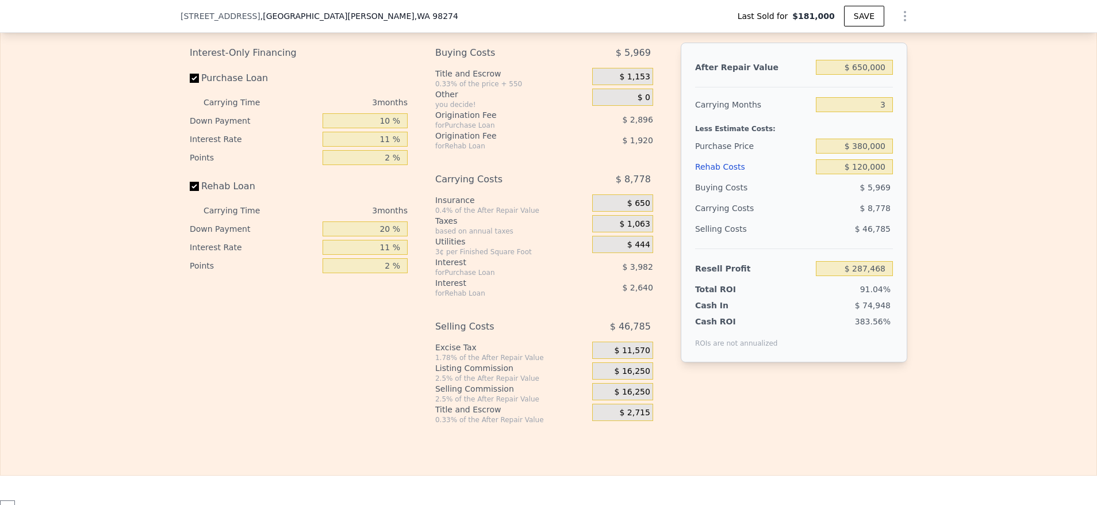
scroll to position [1775, 0]
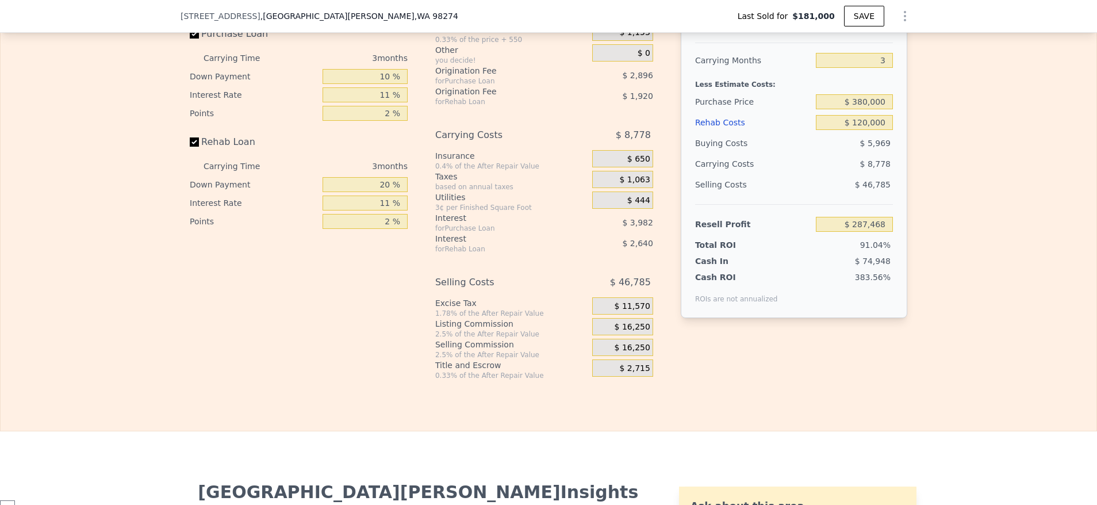
drag, startPoint x: 855, startPoint y: 101, endPoint x: 861, endPoint y: 125, distance: 24.6
click at [854, 91] on div "Less Estimate Costs:" at bounding box center [794, 81] width 198 height 21
click at [861, 112] on div "$ 380,000" at bounding box center [854, 101] width 77 height 21
click at [861, 109] on input "$ 380,000" at bounding box center [854, 101] width 77 height 15
click at [881, 68] on input "3" at bounding box center [854, 60] width 77 height 15
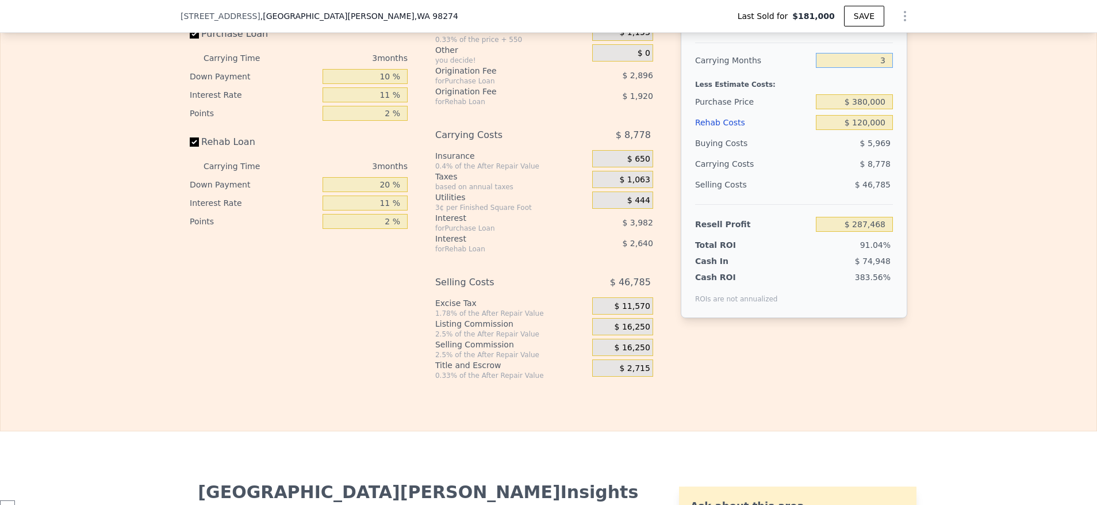
type input "$ 80,242"
click at [881, 68] on input "3" at bounding box center [854, 60] width 77 height 15
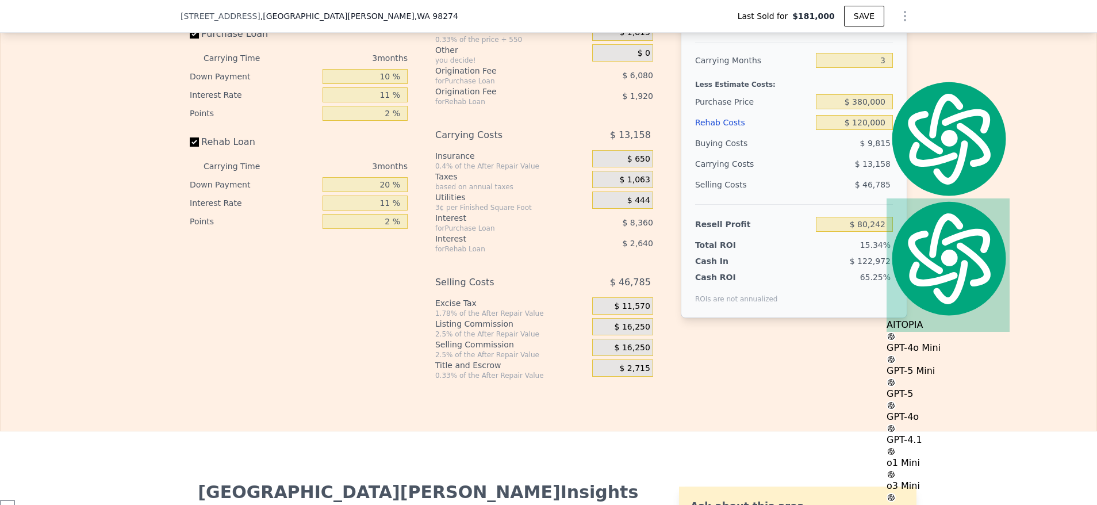
click at [982, 250] on div "Edit the assumptions in yellow boxes. Input profit to calculate an offer price.…" at bounding box center [549, 166] width 1096 height 428
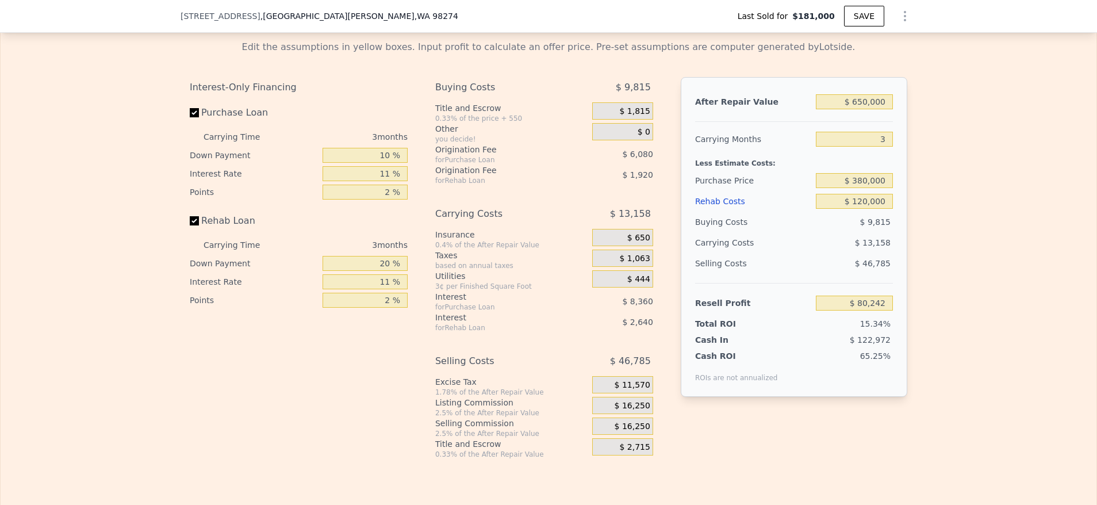
scroll to position [1706, 0]
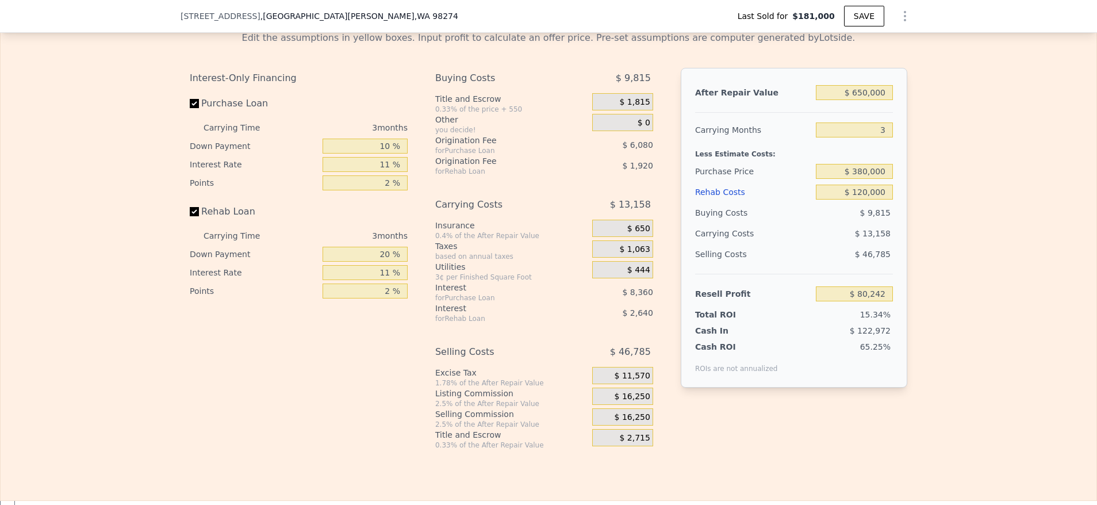
click at [635, 402] on span "$ 16,250" at bounding box center [633, 397] width 36 height 10
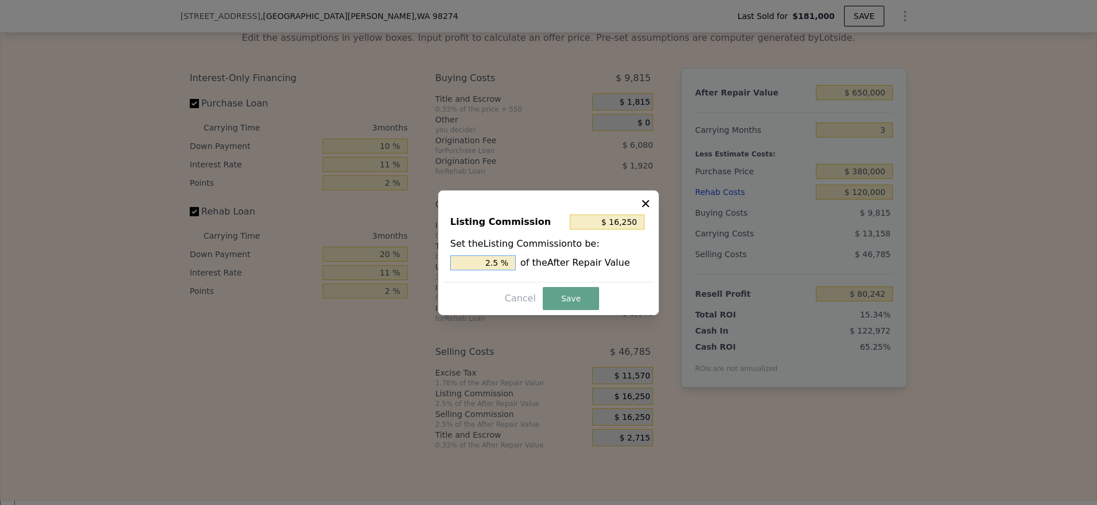
click at [485, 255] on input "2.5 %" at bounding box center [483, 262] width 66 height 15
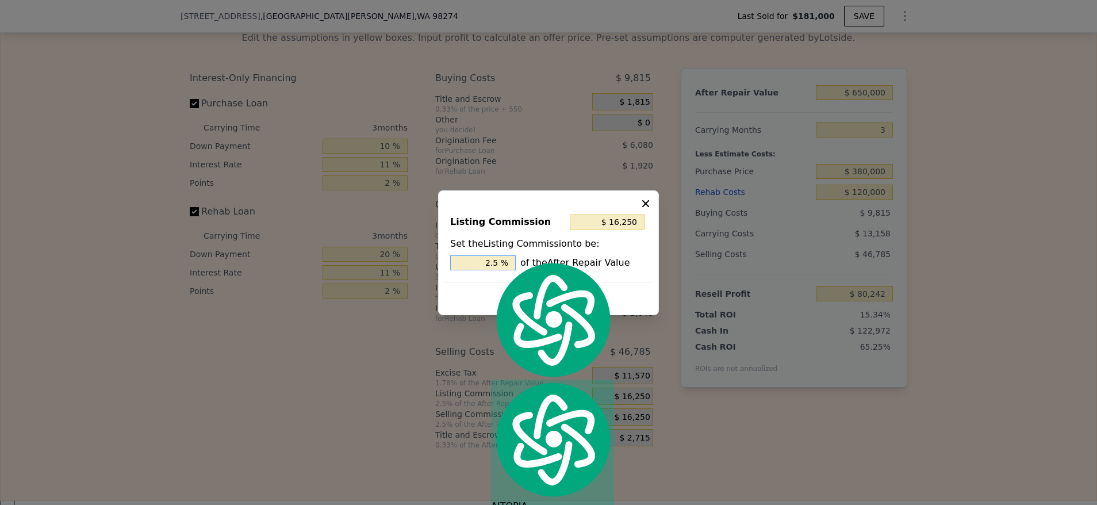
type input "$ 0"
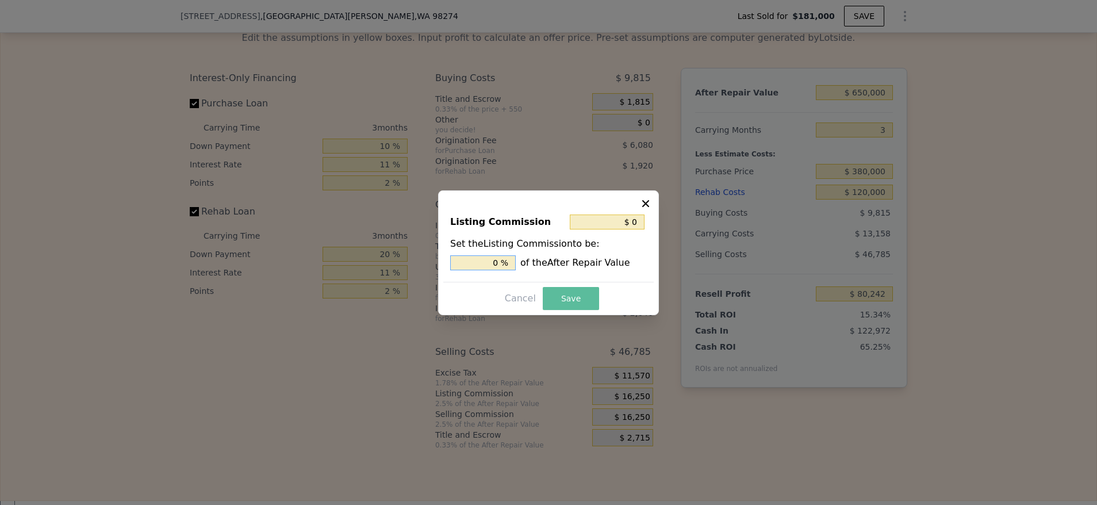
type input "0 %"
click at [564, 292] on button "Save" at bounding box center [571, 298] width 56 height 23
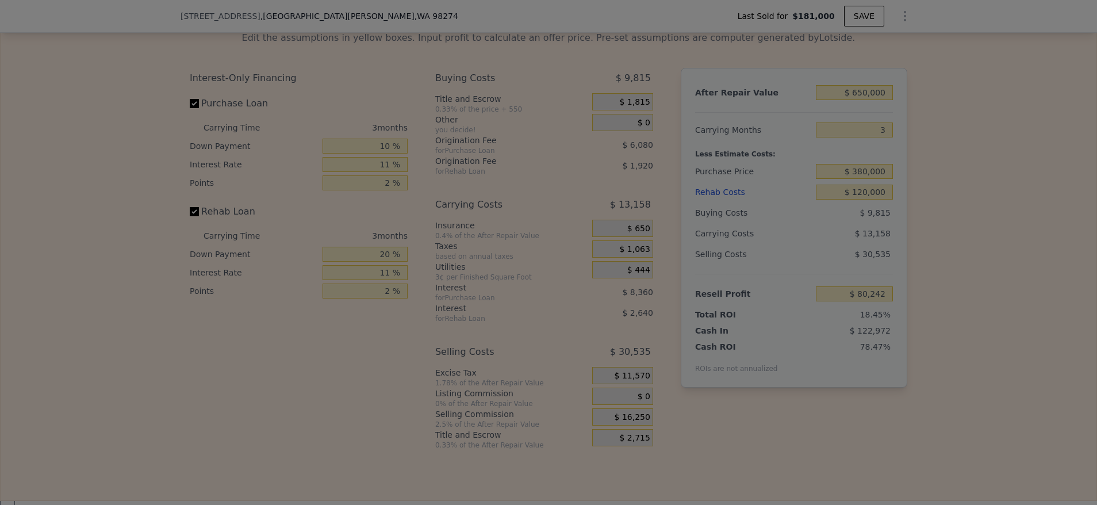
type input "$ 96,492"
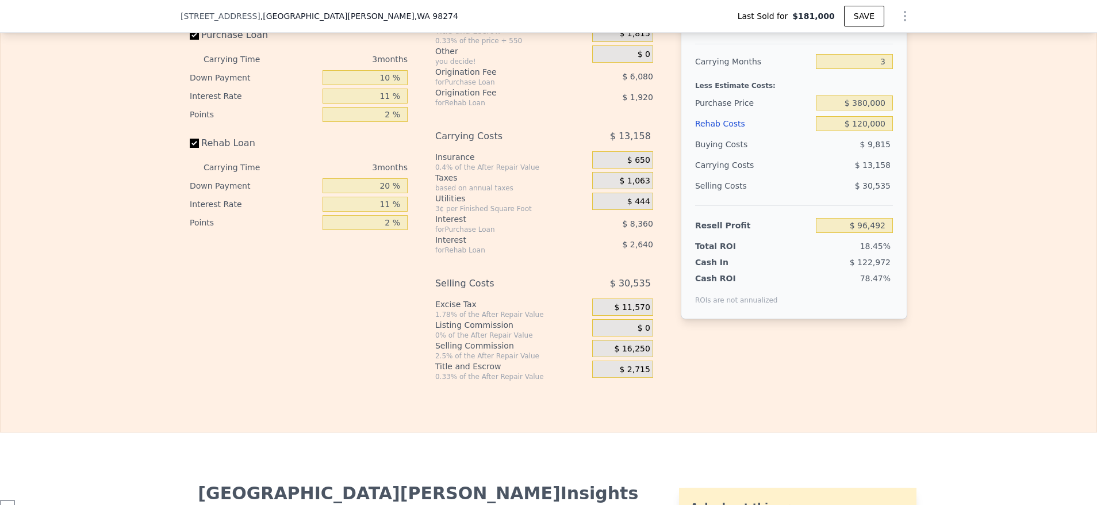
scroll to position [1651, 0]
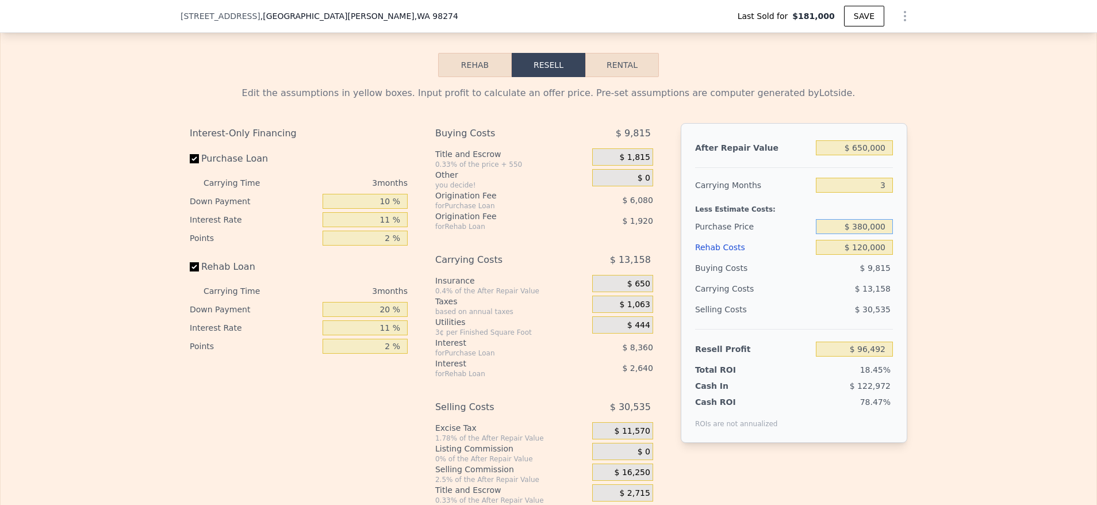
click at [849, 234] on input "$ 380,000" at bounding box center [854, 226] width 77 height 15
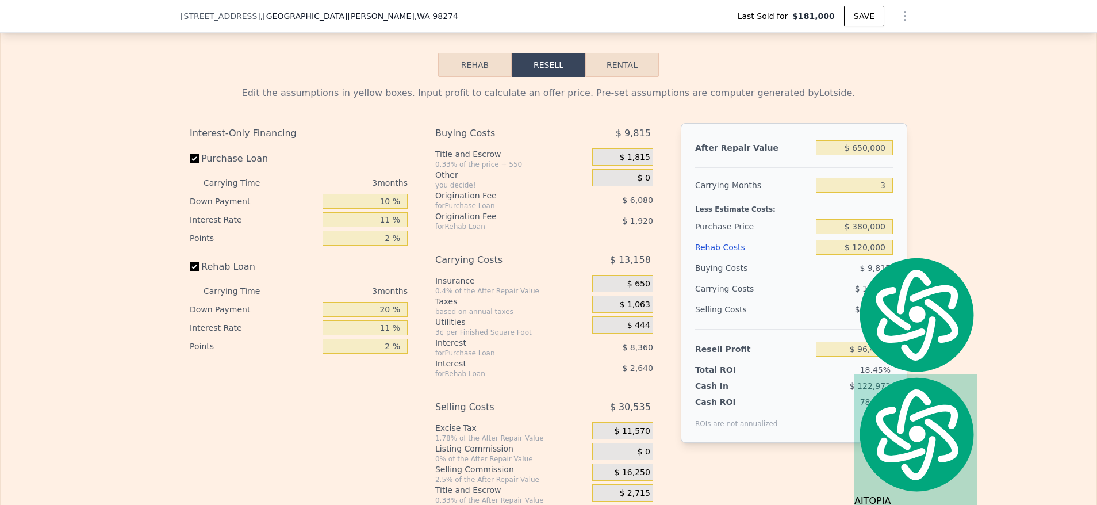
drag, startPoint x: 1008, startPoint y: 384, endPoint x: 844, endPoint y: 280, distance: 193.9
click at [1008, 384] on div "Edit the assumptions in yellow boxes. Input profit to calculate an offer price.…" at bounding box center [549, 291] width 1096 height 428
click at [857, 234] on input "$ 380,000" at bounding box center [854, 226] width 77 height 15
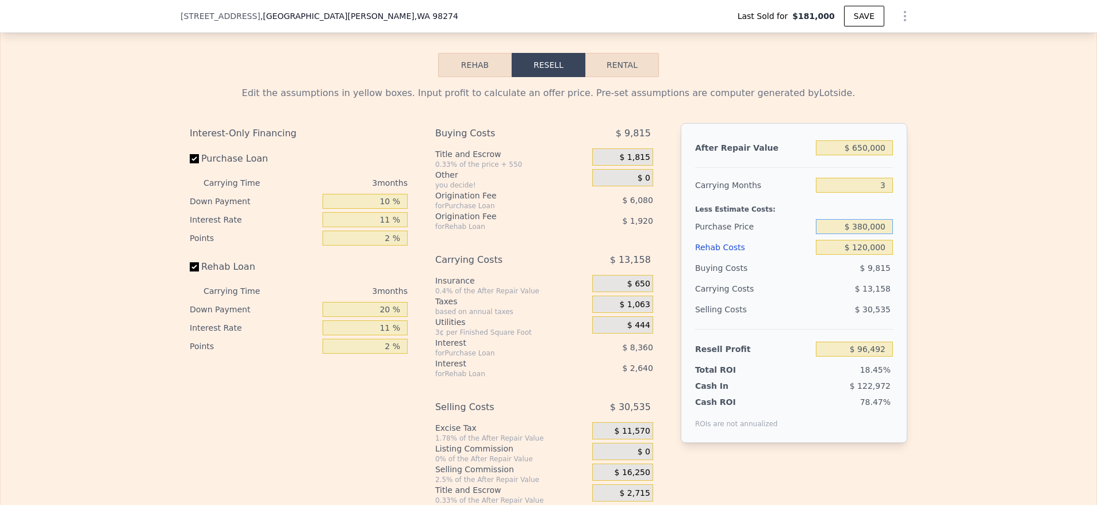
click at [857, 234] on input "$ 380,000" at bounding box center [854, 226] width 77 height 15
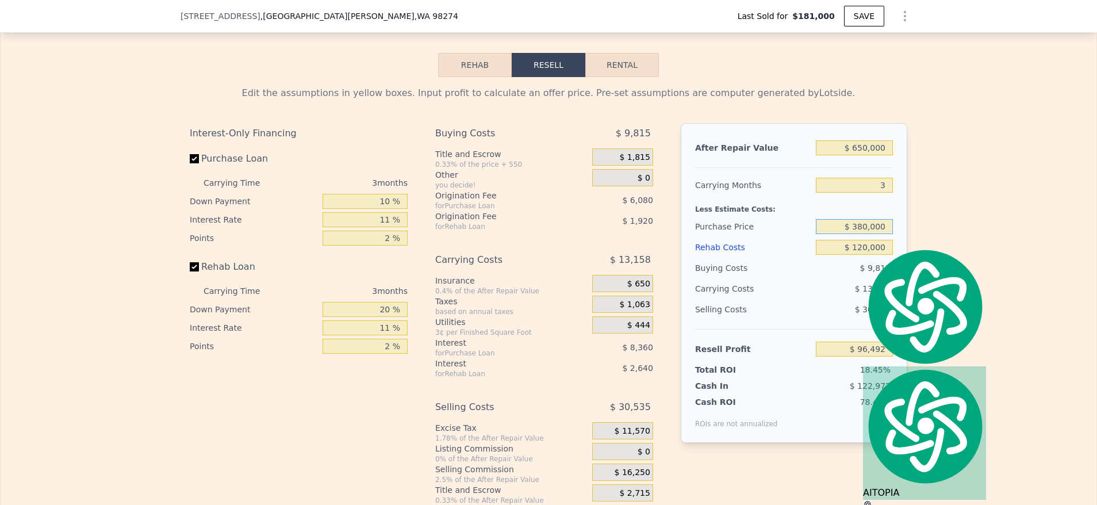
click at [857, 234] on input "$ 380,000" at bounding box center [854, 226] width 77 height 15
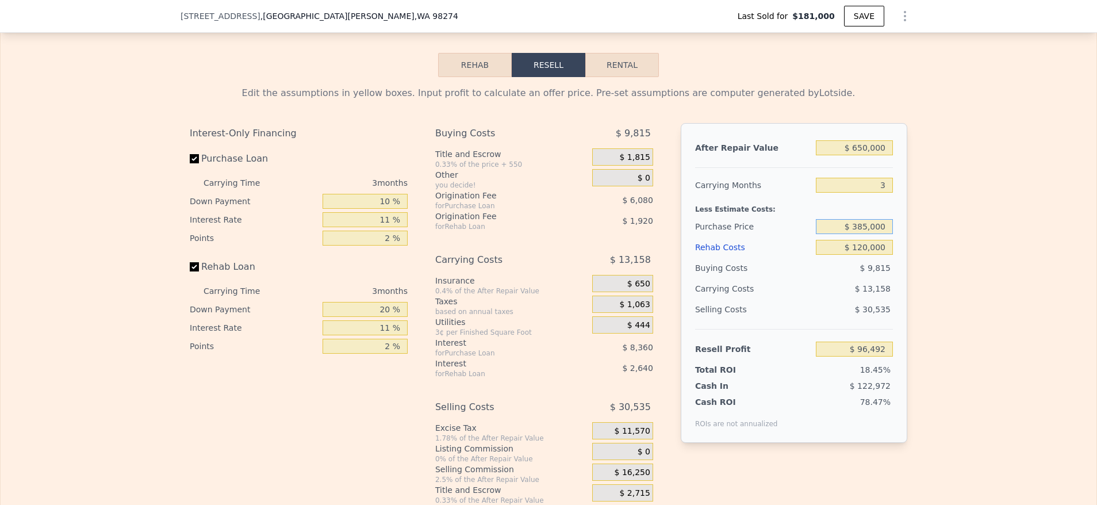
type input "$ 385,000"
click at [997, 199] on div "Edit the assumptions in yellow boxes. Input profit to calculate an offer price.…" at bounding box center [549, 291] width 1096 height 428
type input "$ 91,287"
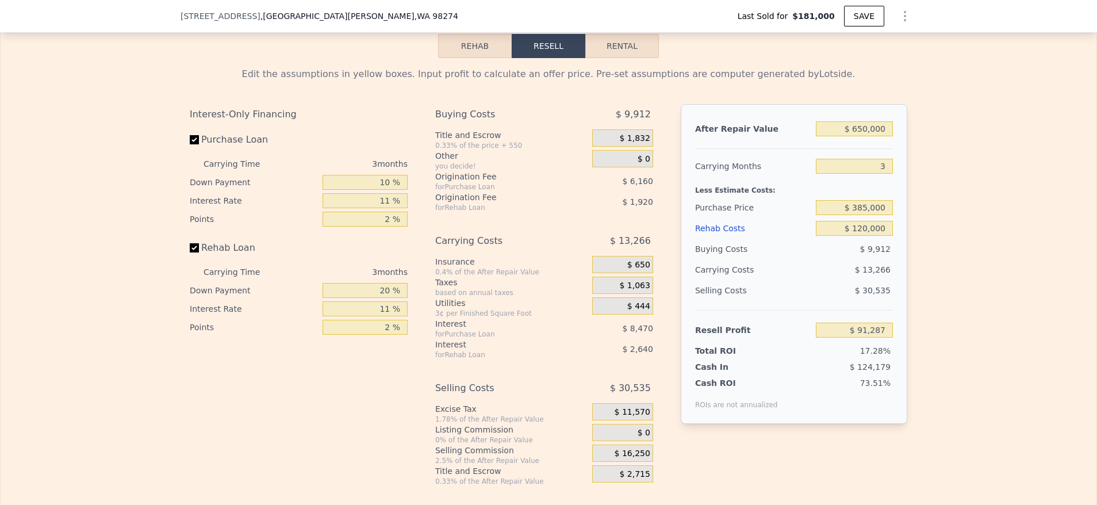
scroll to position [1669, 0]
click at [387, 298] on input "20 %" at bounding box center [365, 291] width 85 height 15
click at [369, 298] on input "20 %" at bounding box center [365, 291] width 85 height 15
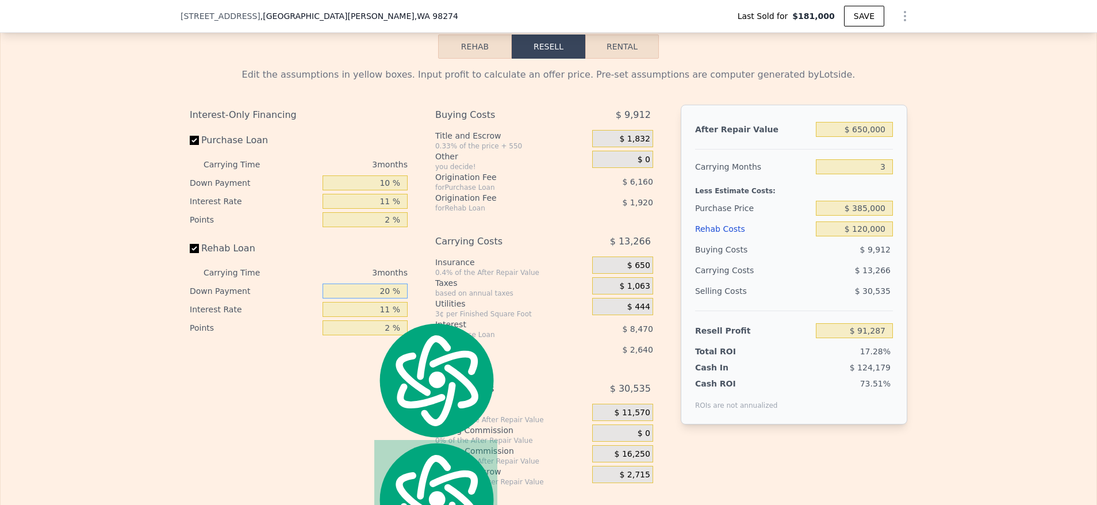
click at [370, 298] on input "20 %" at bounding box center [365, 291] width 85 height 15
click at [372, 298] on input "20 %" at bounding box center [365, 291] width 85 height 15
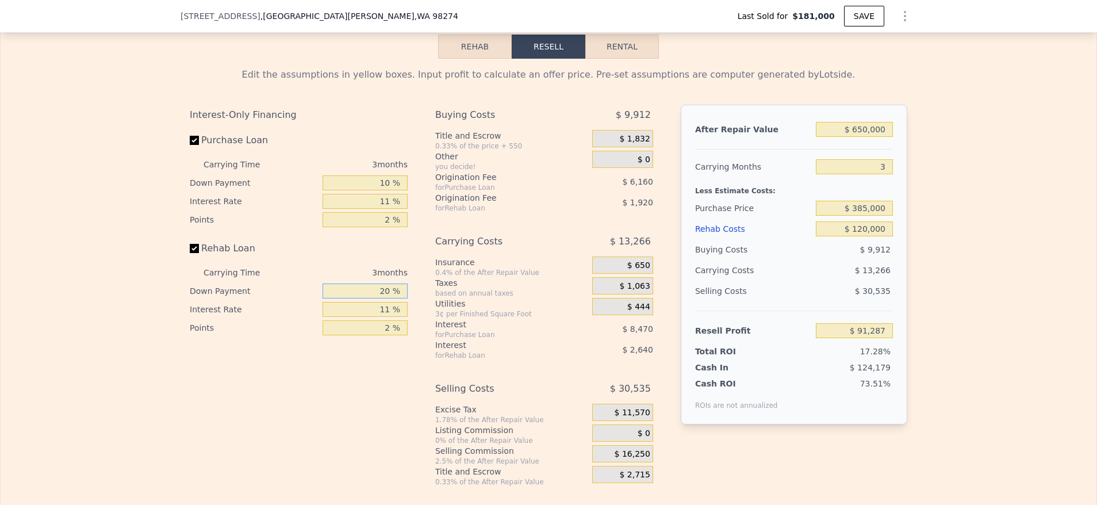
click at [372, 298] on input "20 %" at bounding box center [365, 291] width 85 height 15
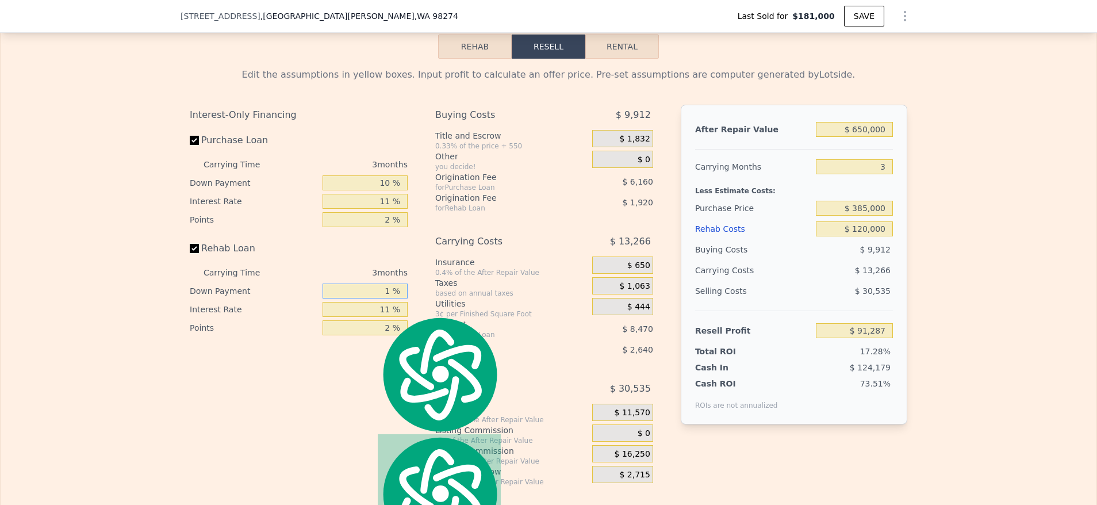
type input "10 %"
type input "$ 90,717"
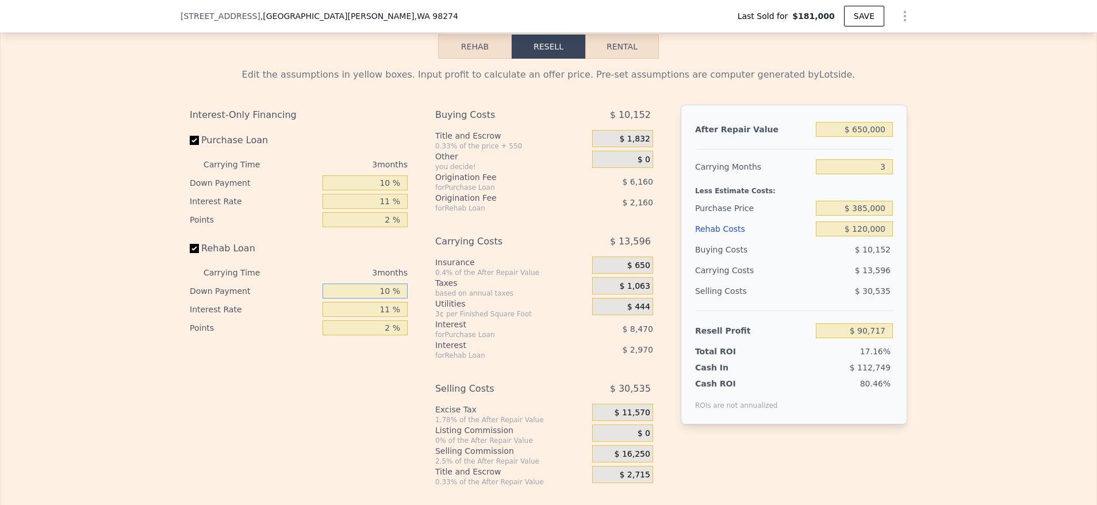
type input "10 %"
click at [381, 362] on div "Interest-Only Financing Purchase Loan Carrying Time 3 months Down Payment 10 % …" at bounding box center [303, 296] width 227 height 382
type input "$ 684,000"
type input "6"
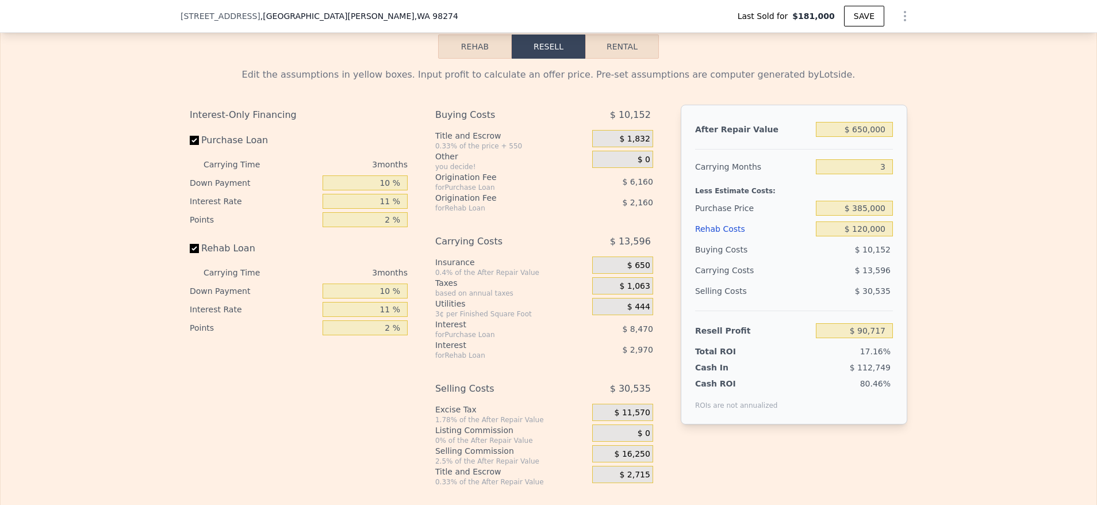
type input "$ 0"
type input "$ 437,405"
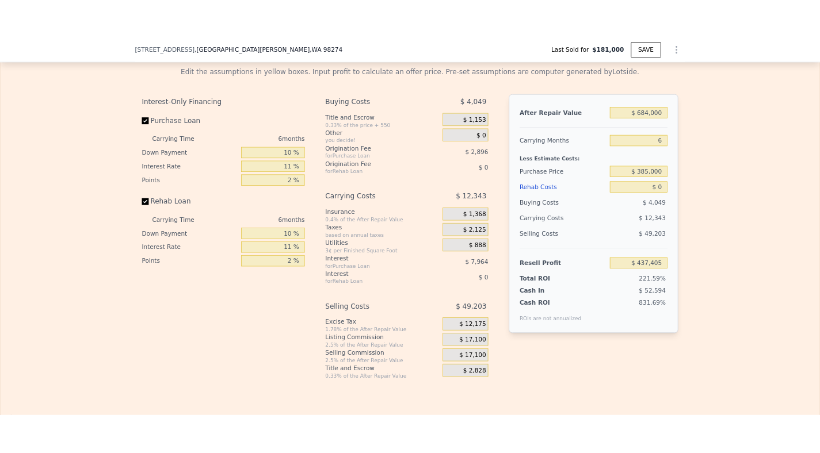
scroll to position [1752, 0]
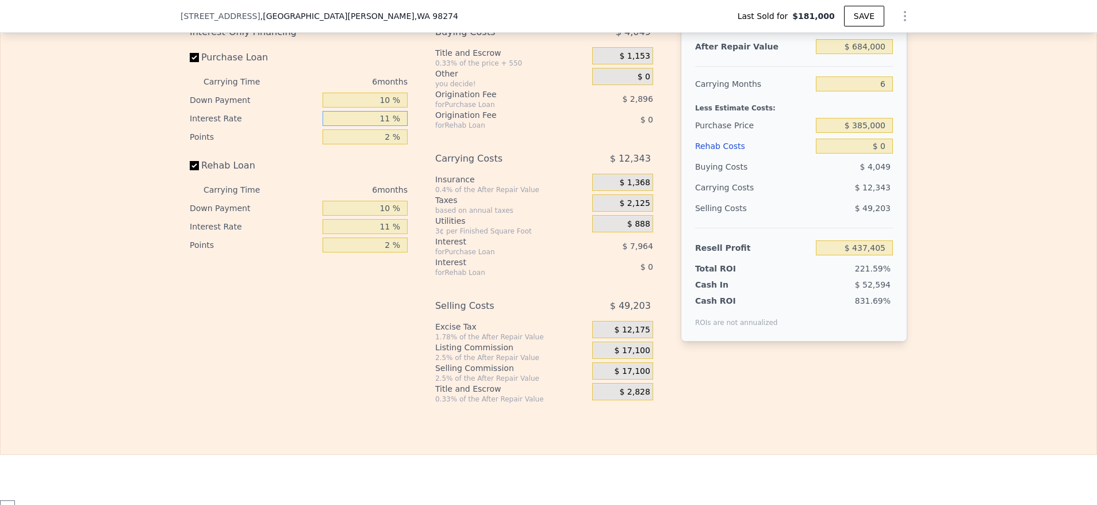
click at [377, 126] on input "11 %" at bounding box center [365, 118] width 85 height 15
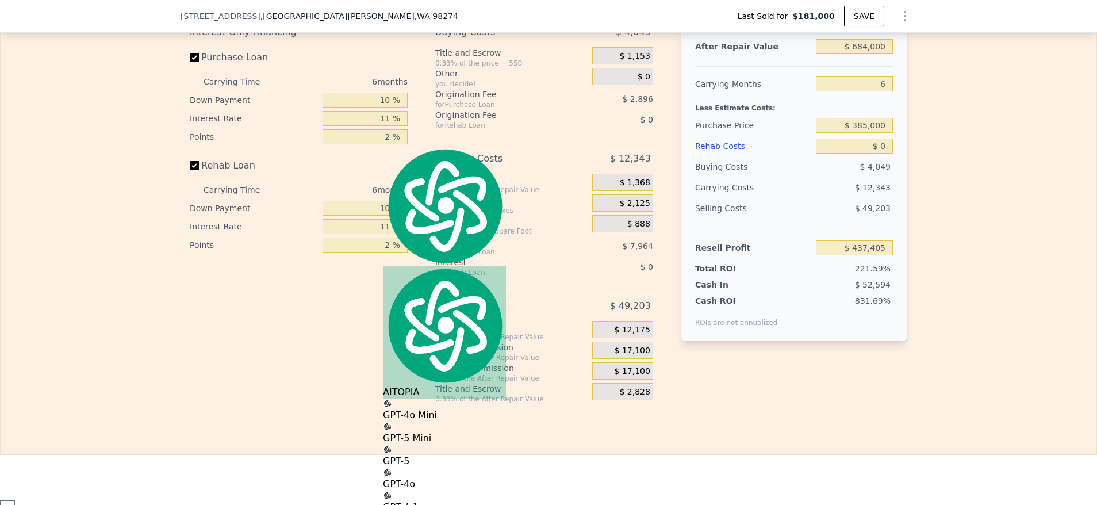
click at [994, 129] on div "Edit the assumptions in yellow boxes. Input profit to calculate an offer price.…" at bounding box center [549, 190] width 1096 height 428
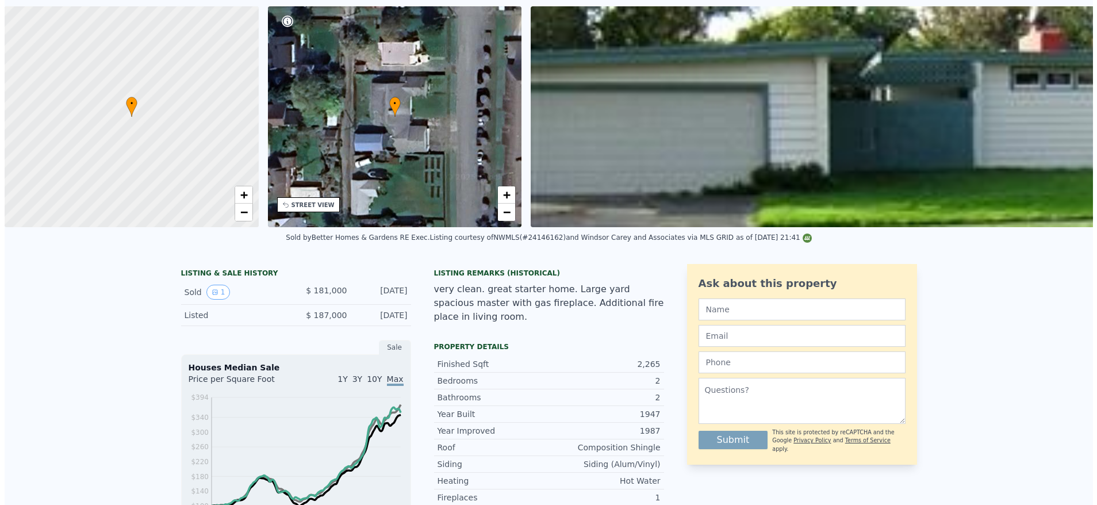
scroll to position [4, 0]
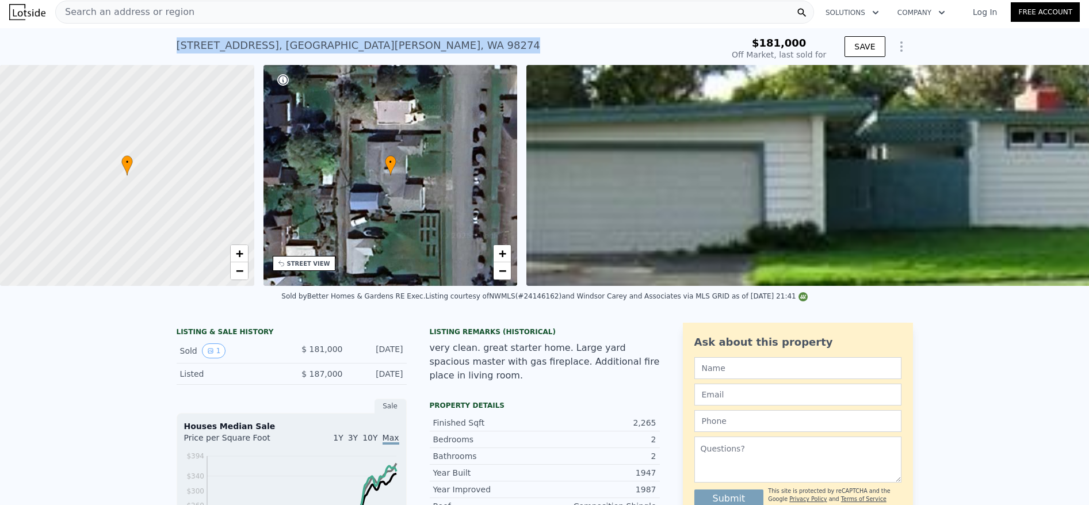
drag, startPoint x: 369, startPoint y: 40, endPoint x: 164, endPoint y: 47, distance: 204.3
click at [164, 47] on div "[STREET_ADDRESS] Sold [DATE] for $181k $181,000 Off Market, last sold for SAVE" at bounding box center [544, 46] width 1089 height 37
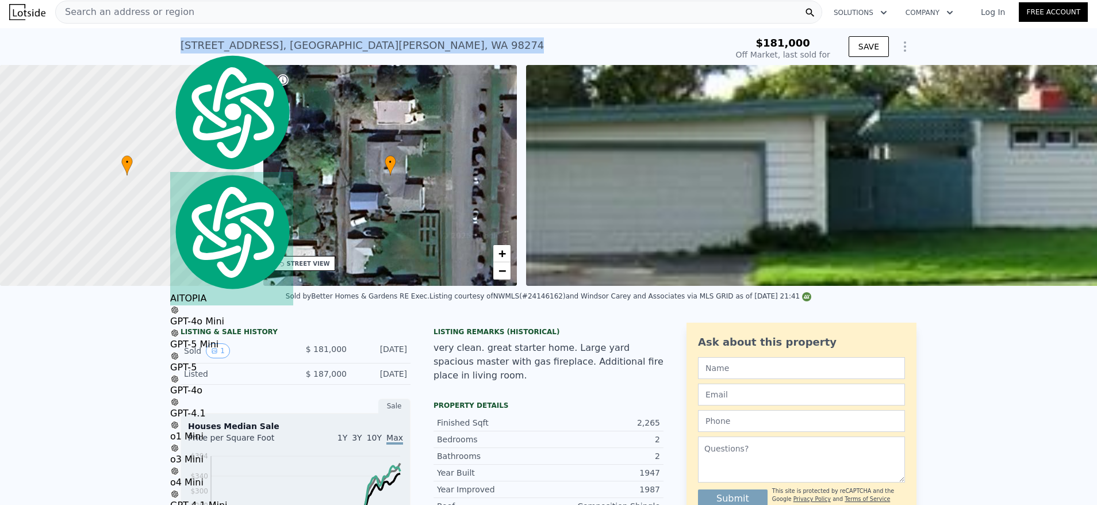
copy div "[STREET_ADDRESS]"
